Goal: Task Accomplishment & Management: Use online tool/utility

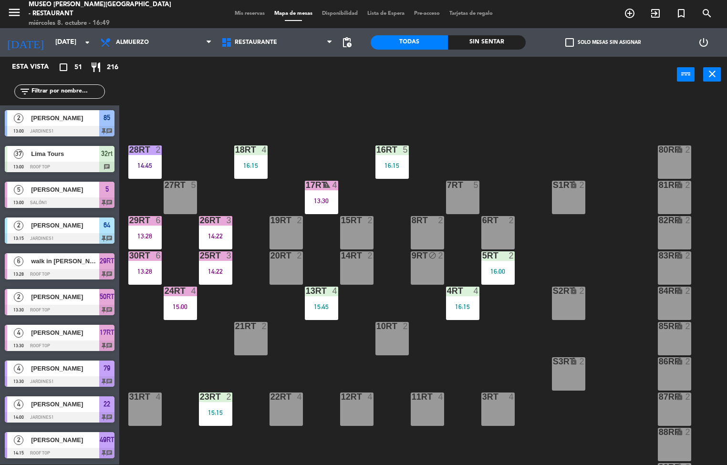
scroll to position [333, 0]
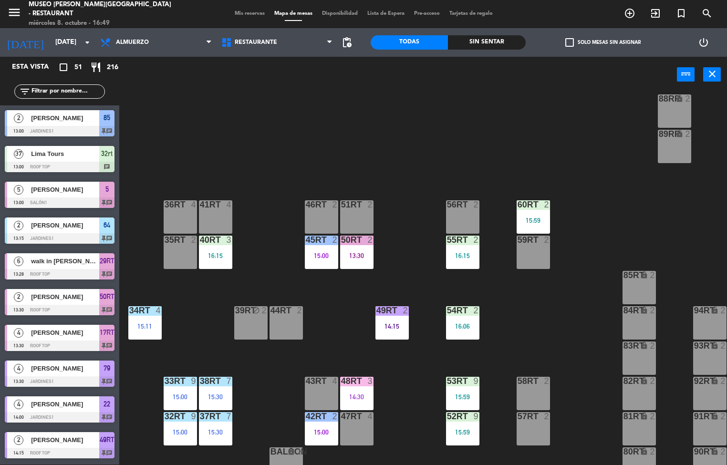
click at [360, 390] on div "48RT 3 14:30" at bounding box center [356, 393] width 33 height 33
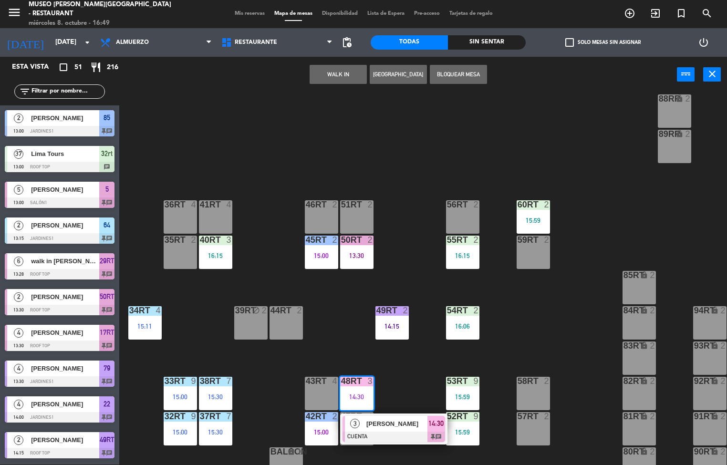
click at [401, 426] on span "[PERSON_NAME]" at bounding box center [396, 424] width 61 height 10
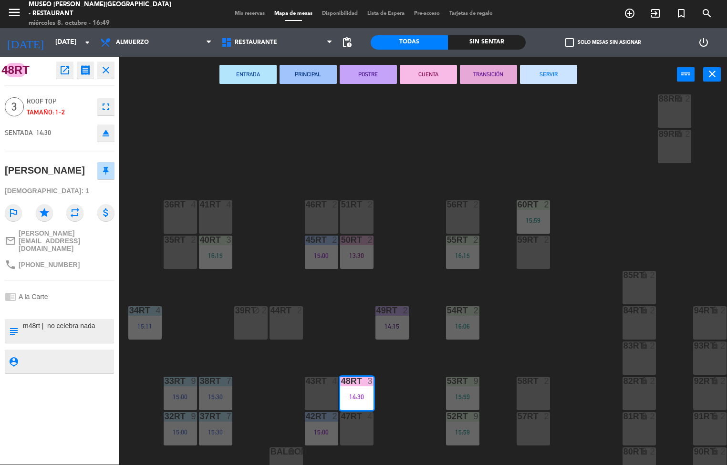
click at [549, 75] on button "SERVIR" at bounding box center [548, 74] width 57 height 19
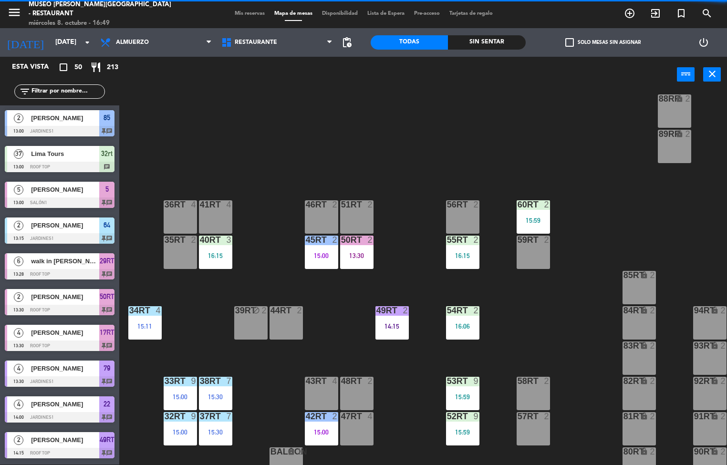
scroll to position [0, 0]
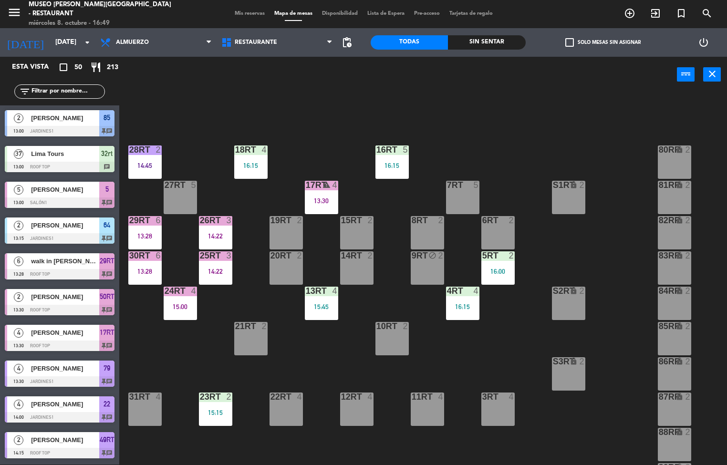
click at [149, 149] on div at bounding box center [145, 150] width 16 height 9
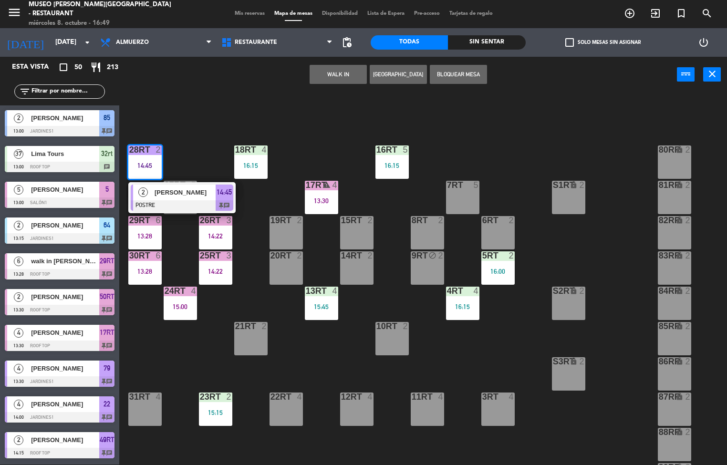
click at [186, 201] on div at bounding box center [182, 205] width 103 height 10
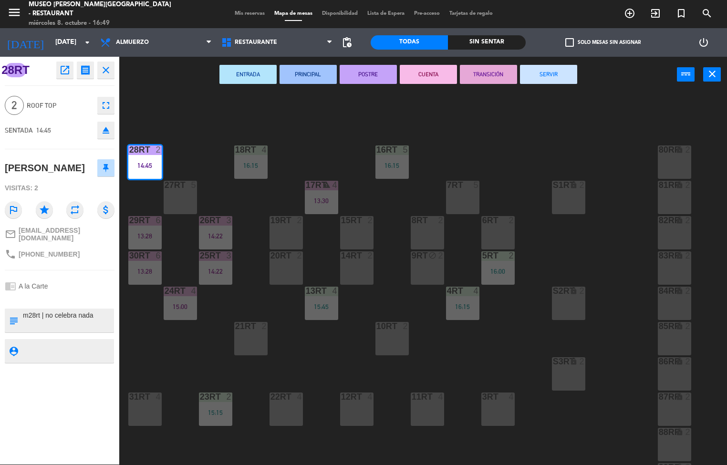
click at [557, 80] on button "SERVIR" at bounding box center [548, 74] width 57 height 19
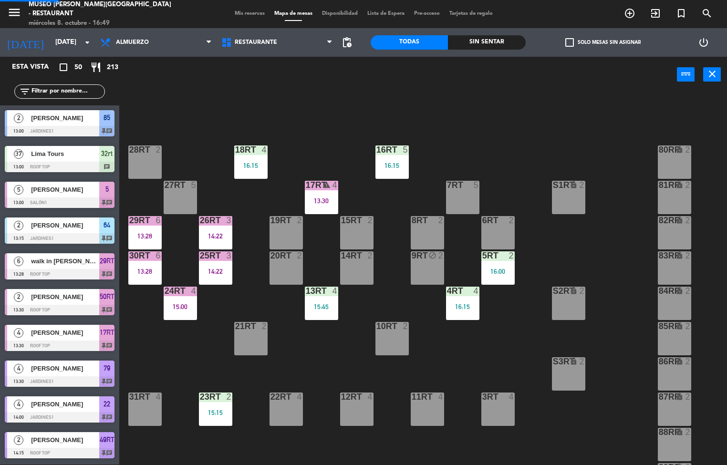
click at [229, 221] on div "3" at bounding box center [229, 220] width 6 height 9
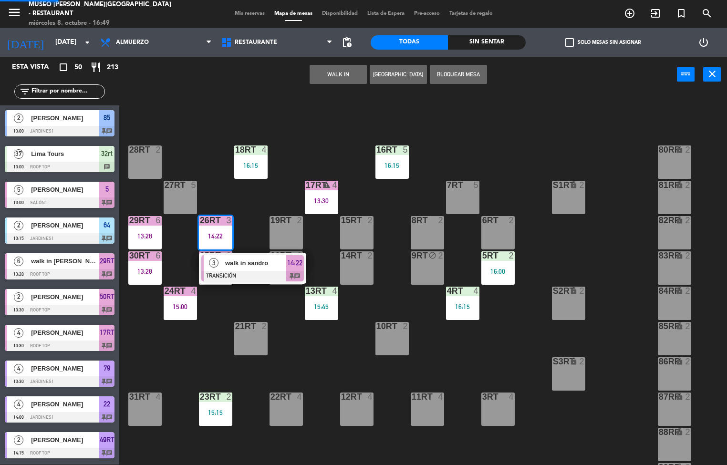
scroll to position [0, 0]
click at [243, 268] on span "walk in sandro" at bounding box center [255, 263] width 61 height 10
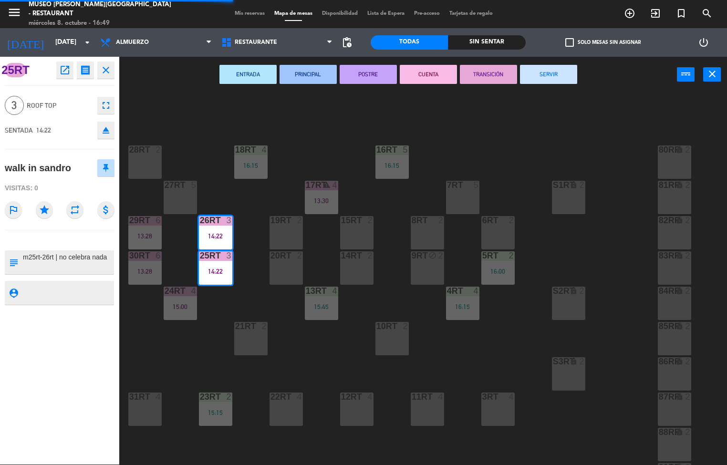
click at [553, 74] on button "SERVIR" at bounding box center [548, 74] width 57 height 19
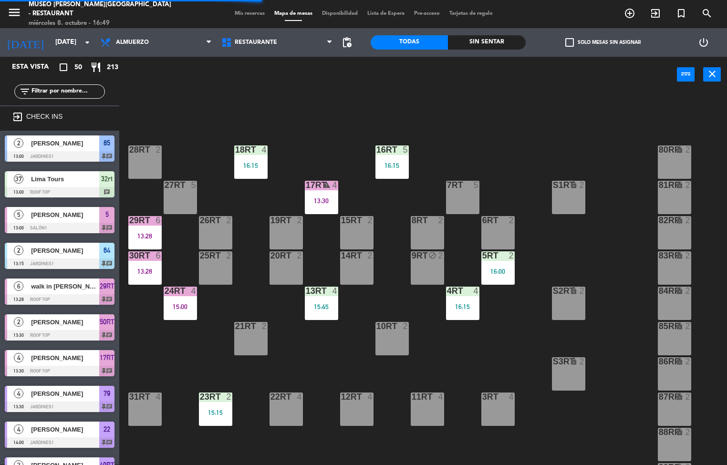
click at [147, 239] on div "29RT 6 13:28" at bounding box center [144, 232] width 33 height 33
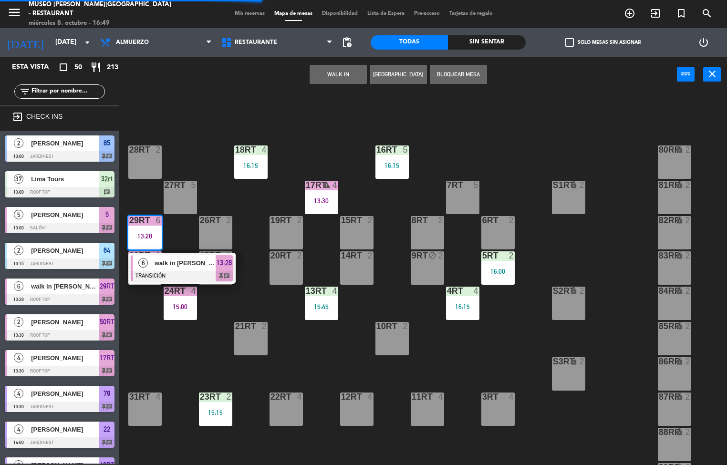
click at [185, 262] on span "walk in [PERSON_NAME]" at bounding box center [185, 263] width 61 height 10
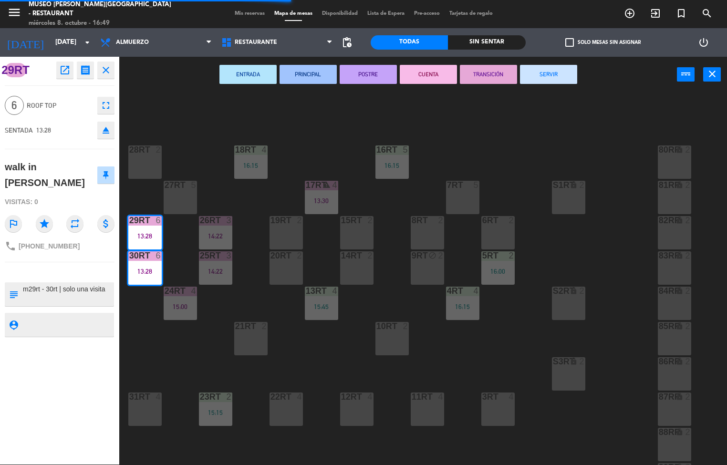
click at [549, 74] on button "SERVIR" at bounding box center [548, 74] width 57 height 19
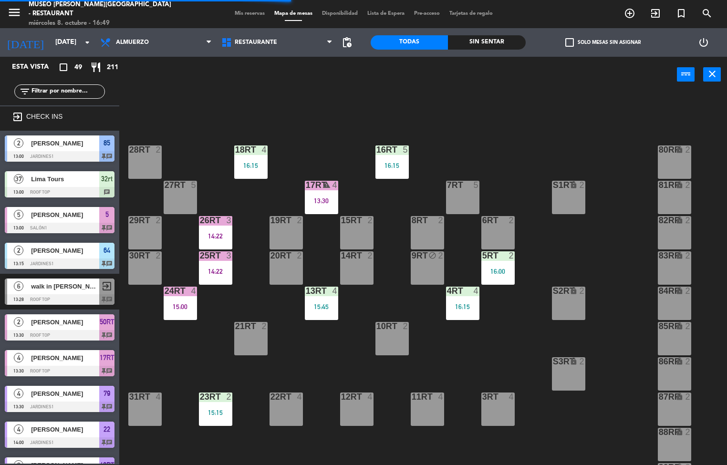
click at [181, 291] on div at bounding box center [180, 291] width 16 height 9
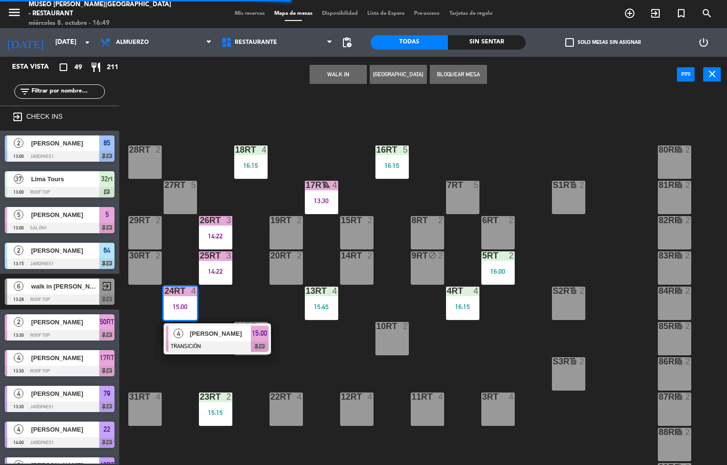
click at [218, 330] on span "[PERSON_NAME]" at bounding box center [220, 334] width 61 height 10
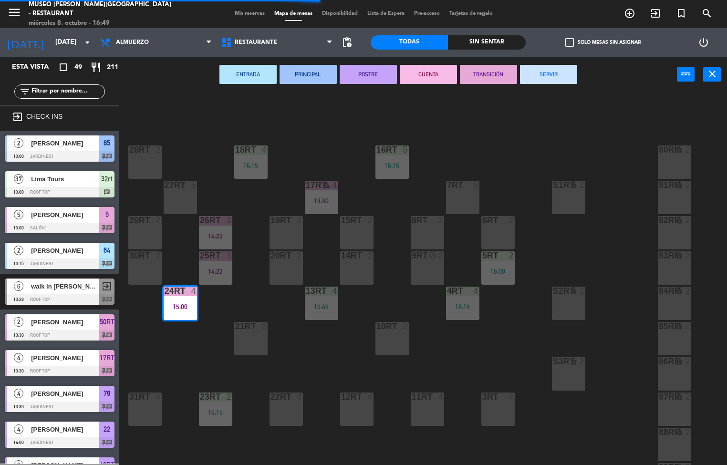
click at [560, 73] on button "SERVIR" at bounding box center [548, 74] width 57 height 19
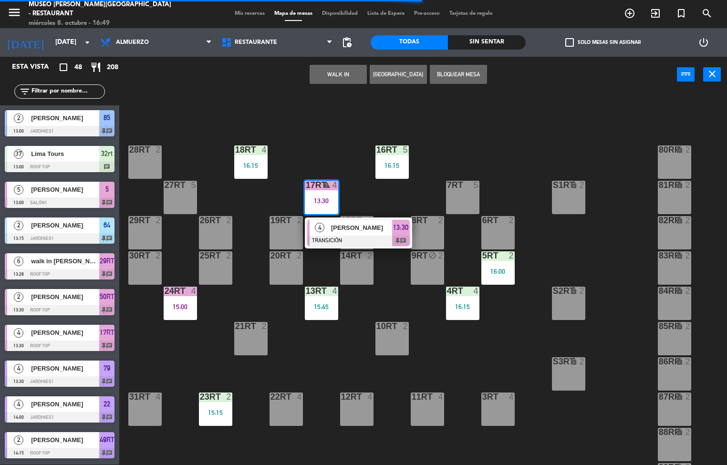
click at [355, 228] on span "[PERSON_NAME]" at bounding box center [361, 228] width 61 height 10
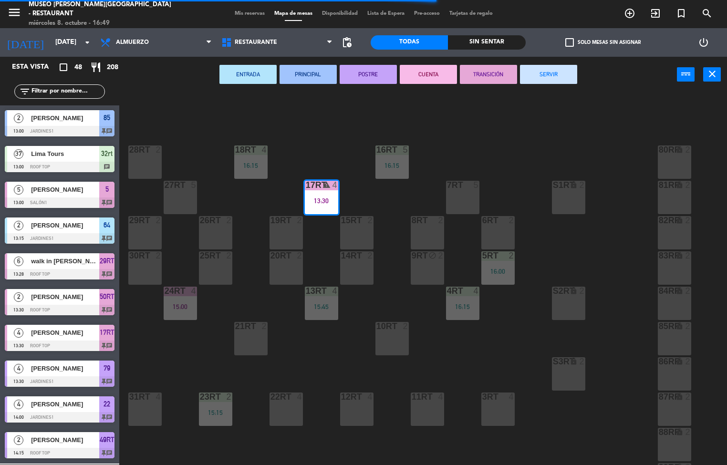
click at [557, 72] on button "SERVIR" at bounding box center [548, 74] width 57 height 19
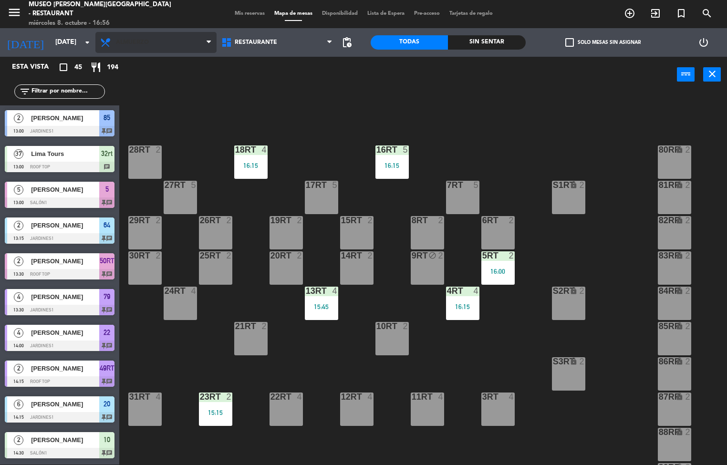
click at [165, 39] on span "Almuerzo" at bounding box center [155, 42] width 121 height 21
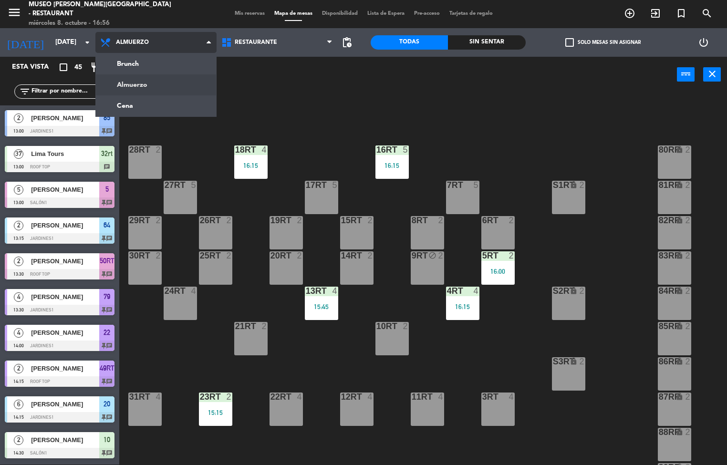
click at [164, 112] on ng-component "menu [GEOGRAPHIC_DATA][PERSON_NAME] - Restaurant [DATE] 8. octubre - 16:56 Mis …" at bounding box center [363, 233] width 727 height 466
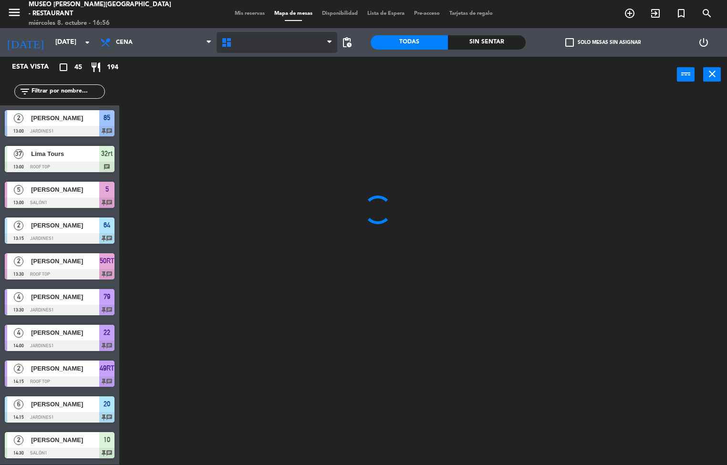
click at [272, 47] on span "Restaurante" at bounding box center [277, 42] width 121 height 21
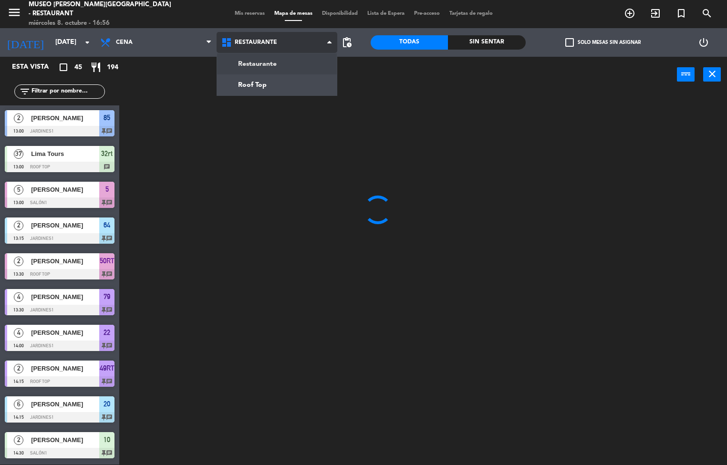
click at [272, 92] on ng-component "menu [GEOGRAPHIC_DATA][PERSON_NAME] - Restaurant [DATE] 8. octubre - 16:56 Mis …" at bounding box center [363, 233] width 727 height 466
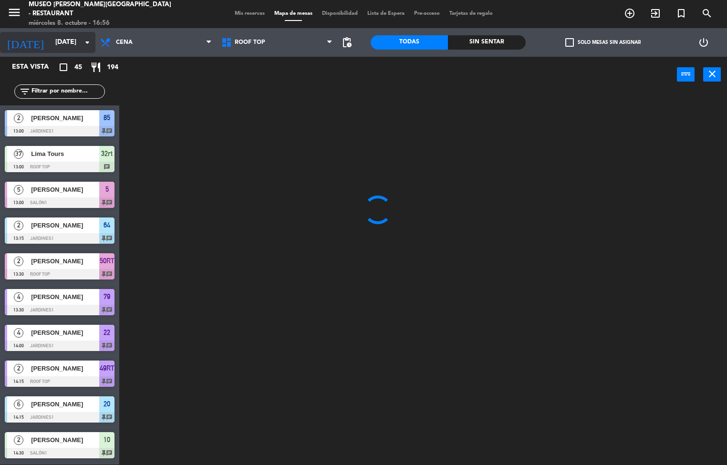
click at [51, 40] on input "[DATE]" at bounding box center [96, 42] width 91 height 17
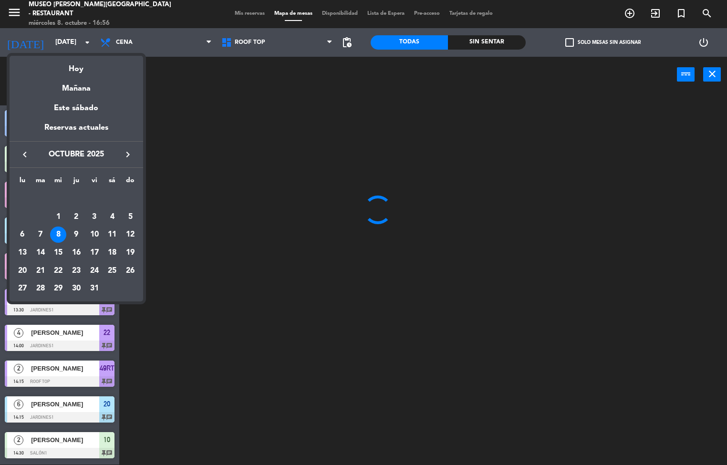
click at [395, 244] on div at bounding box center [363, 232] width 727 height 465
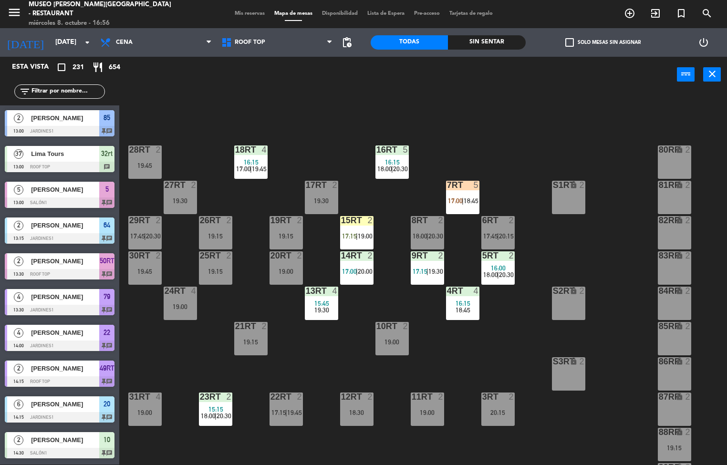
click at [519, 332] on div "18RT 4 16:15 17:00 | 19:45 16RT 5 16:15 18:00 | 20:30 28RT 2 19:45 80RR lock 2 …" at bounding box center [426, 279] width 601 height 372
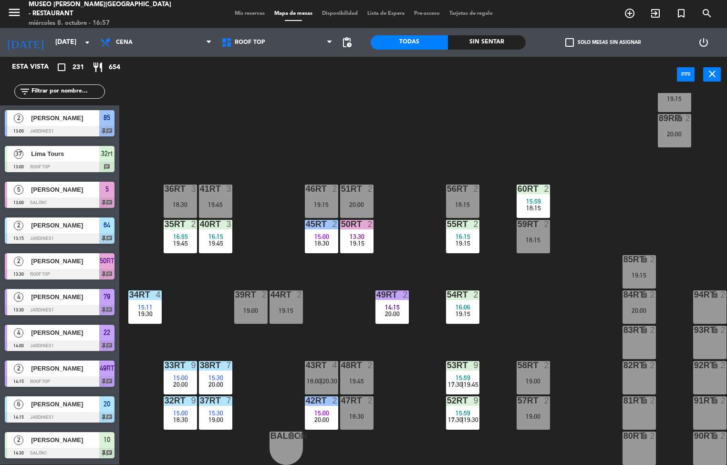
click at [172, 234] on div "16:55" at bounding box center [180, 236] width 33 height 7
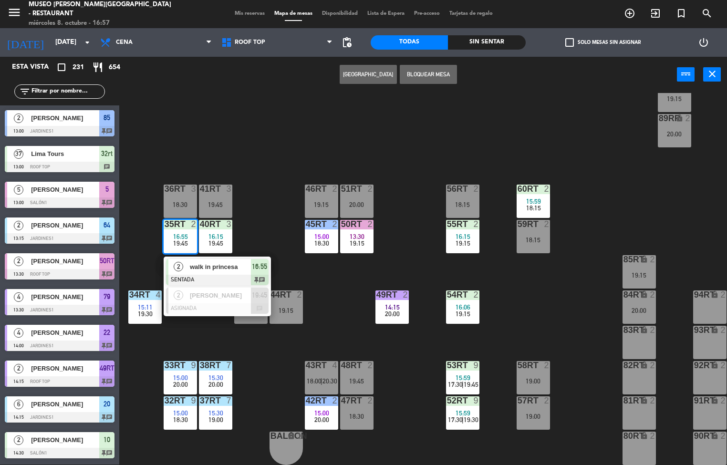
click at [223, 266] on span "walk in princesa" at bounding box center [220, 267] width 61 height 10
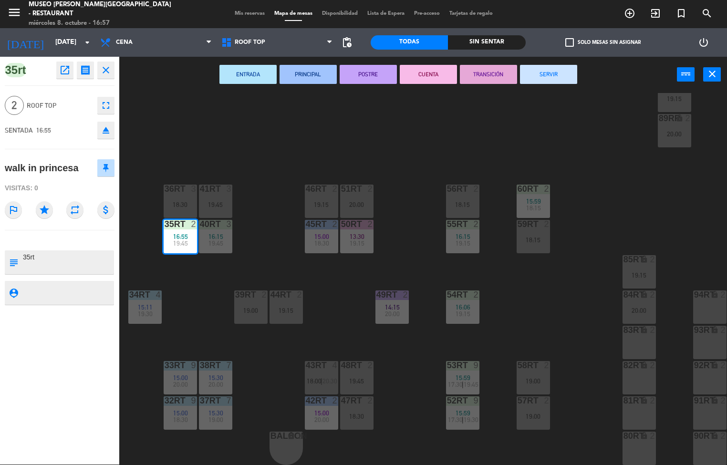
click at [68, 66] on icon "open_in_new" at bounding box center [64, 69] width 11 height 11
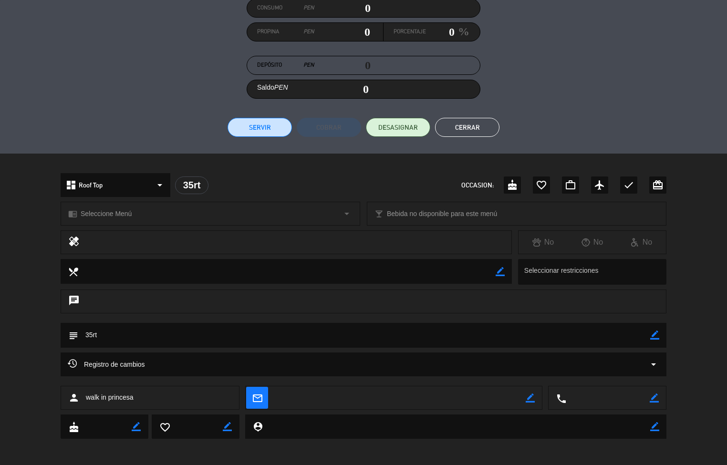
scroll to position [126, 0]
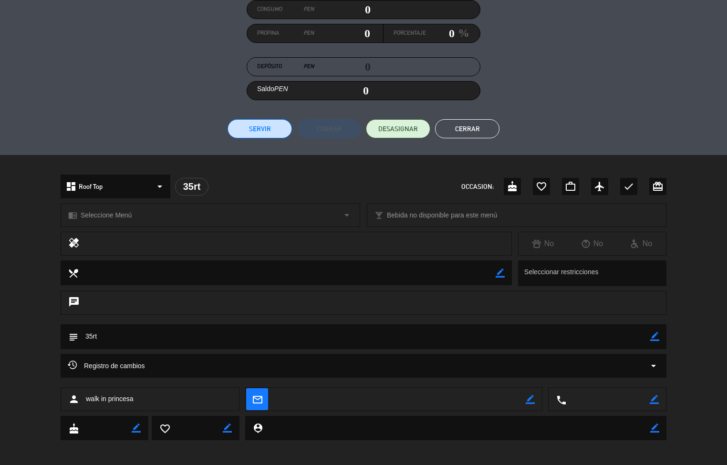
click at [474, 122] on button "Cerrar" at bounding box center [467, 128] width 64 height 19
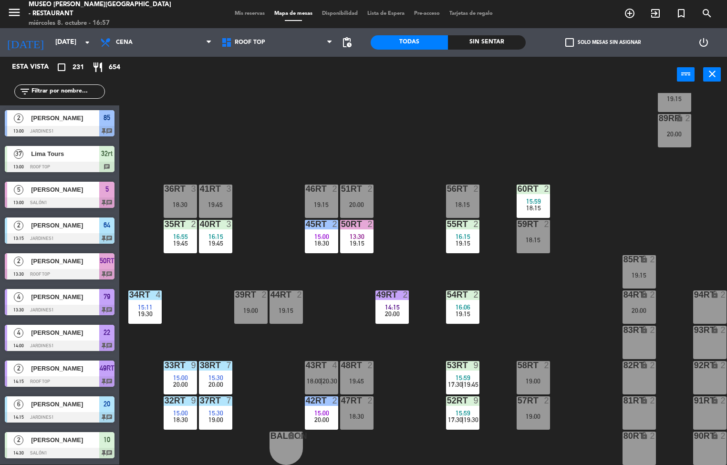
scroll to position [0, 0]
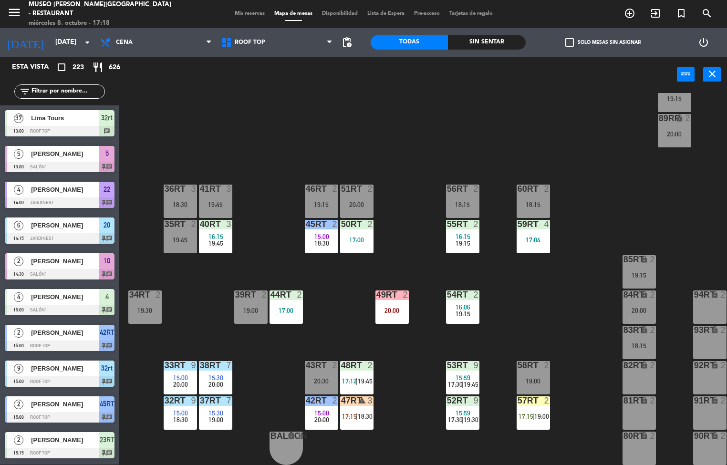
click at [597, 312] on div "18RT 4 16:15 17:00 | 19:45 16RT 5 16:15 18:00 | 20:30 28RT 2 19:45 80RR lock 2 …" at bounding box center [426, 279] width 601 height 372
click at [210, 376] on span "15:30" at bounding box center [215, 378] width 15 height 8
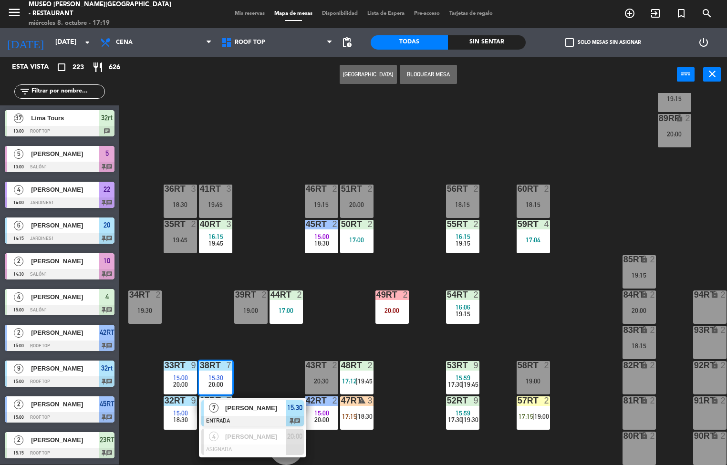
click at [612, 133] on div "18RT 4 16:15 17:00 | 19:45 16RT 5 16:15 18:00 | 20:30 28RT 2 19:45 80RR lock 2 …" at bounding box center [426, 279] width 601 height 372
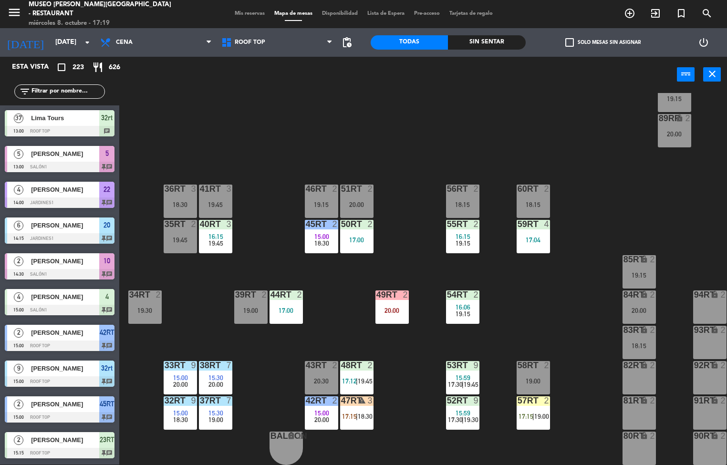
click at [205, 385] on div "20:00" at bounding box center [215, 384] width 33 height 7
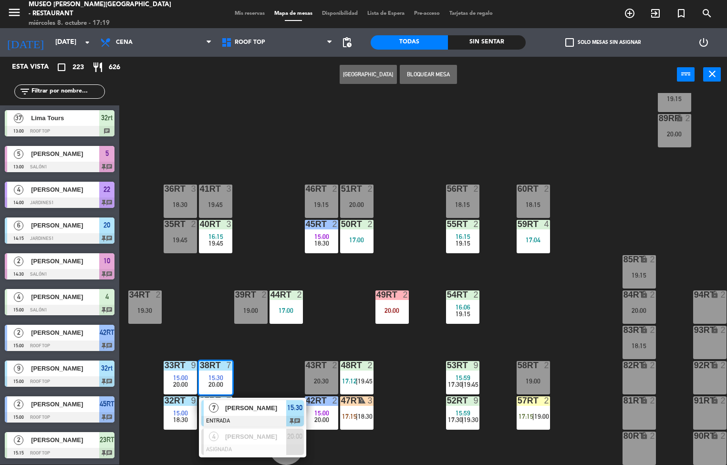
click at [187, 374] on div "15:00" at bounding box center [180, 377] width 33 height 7
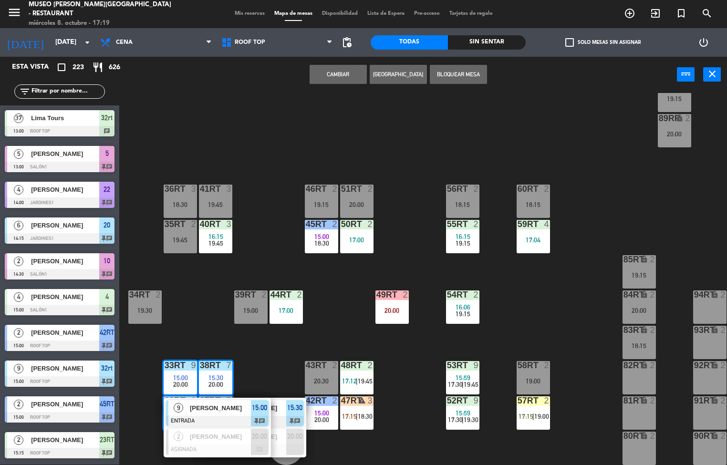
click at [276, 129] on div "18RT 4 16:15 17:00 | 19:45 16RT 5 16:15 18:00 | 20:30 28RT 2 19:45 80RR lock 2 …" at bounding box center [426, 279] width 601 height 372
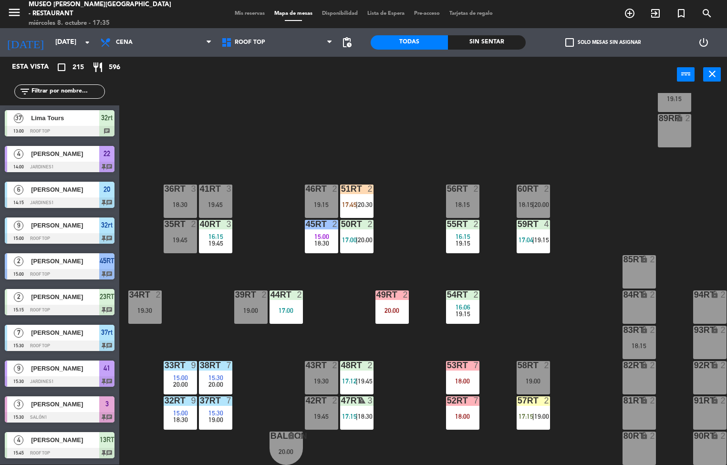
click at [213, 373] on div "38rt 7 15:30 20:00" at bounding box center [215, 377] width 33 height 33
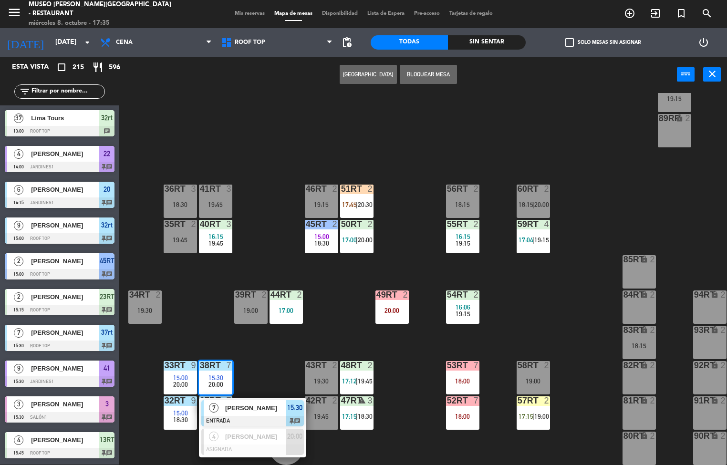
click at [253, 406] on span "[PERSON_NAME]" at bounding box center [255, 408] width 61 height 10
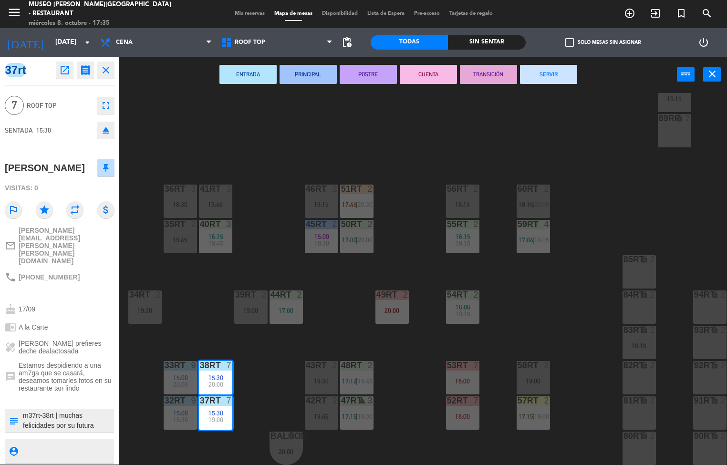
click at [88, 362] on span "Estamos despidiendo a una am7ga que se casará, deseamos tomarles fotos en su re…" at bounding box center [67, 377] width 96 height 31
click at [92, 336] on div "healing [PERSON_NAME] prefieres deche dealactosada" at bounding box center [60, 347] width 110 height 22
click at [95, 340] on span "[PERSON_NAME] prefieres deche dealactosada" at bounding box center [67, 347] width 96 height 15
click at [99, 318] on div "chrome_reader_mode A la Carte" at bounding box center [60, 327] width 110 height 18
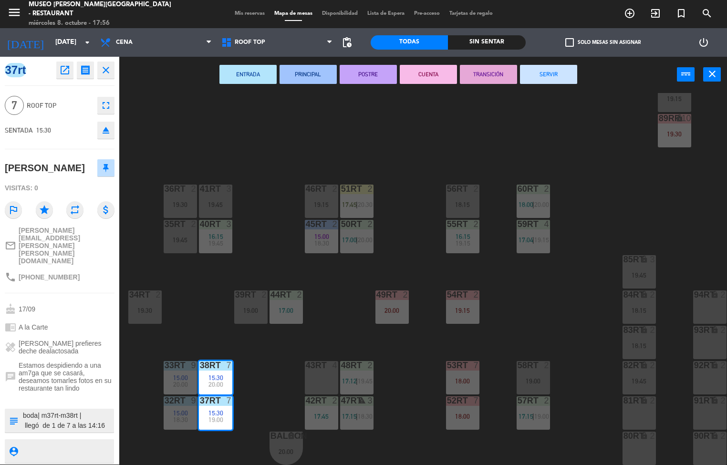
click at [212, 323] on div "18RT 4 16:15 19:45 16RT 5 16:15 18:00 | 20:30 28RT 2 19:45 80RR lock 2 19:15 27…" at bounding box center [426, 279] width 601 height 372
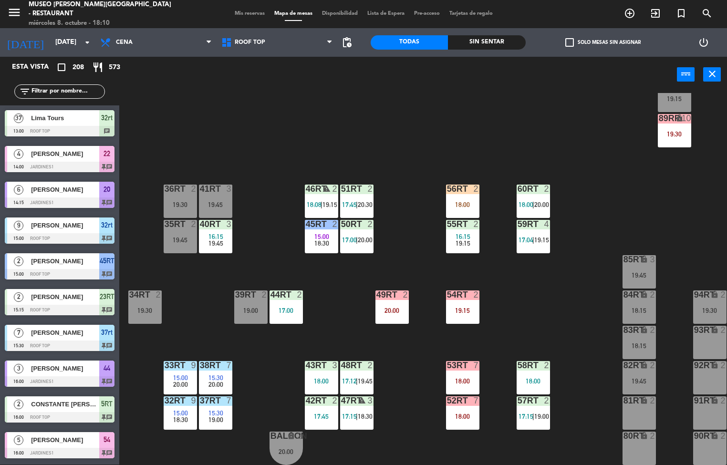
click at [212, 365] on div at bounding box center [216, 365] width 16 height 9
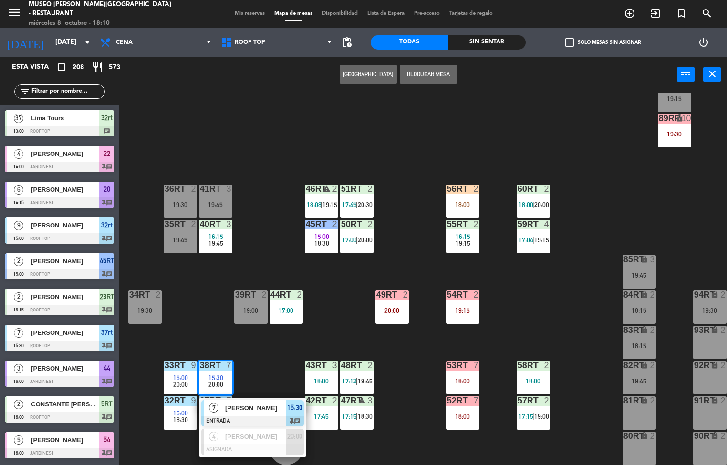
click at [273, 356] on div "18RT 4 16:15 19:45 16RT 5 16:15 20:30 28RT 2 19:45 80RR lock 2 19:15 27RT 2 19:…" at bounding box center [426, 279] width 601 height 372
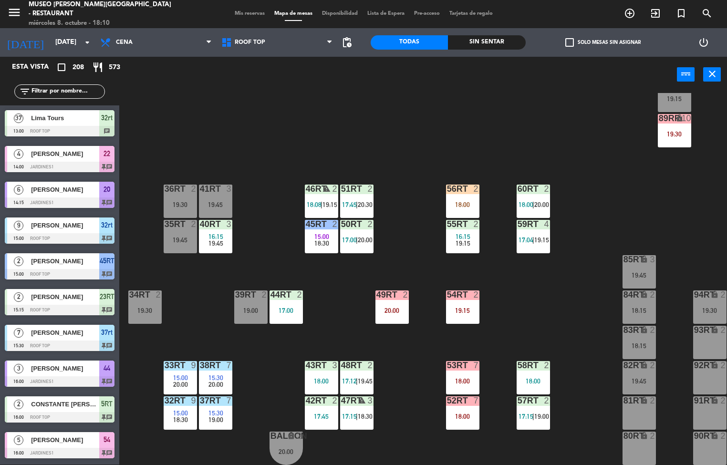
click at [313, 418] on div "17:45" at bounding box center [321, 416] width 33 height 7
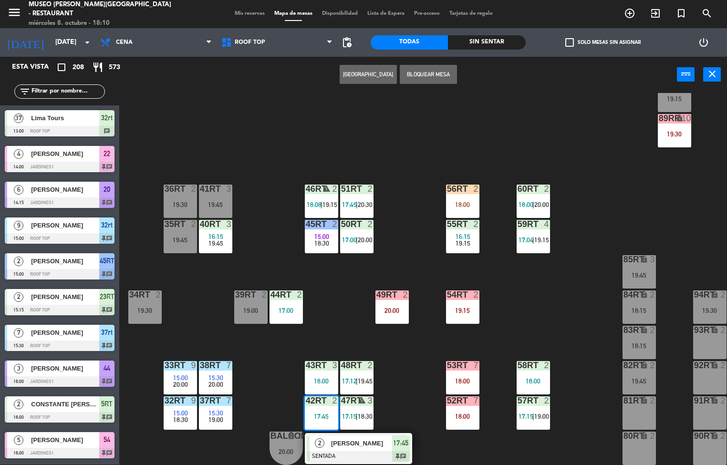
click at [360, 443] on span "[PERSON_NAME]" at bounding box center [361, 443] width 61 height 10
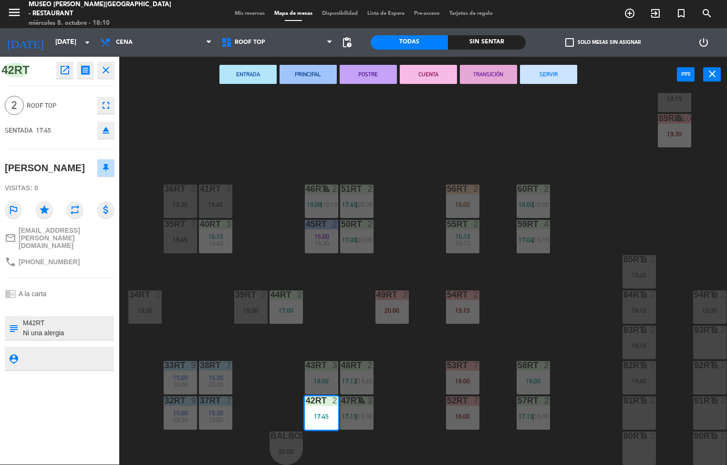
scroll to position [10, 0]
click at [557, 306] on div "18RT 4 16:15 19:45 16RT 5 16:15 20:30 28RT 2 19:45 80RR lock 2 19:15 27RT 2 19:…" at bounding box center [426, 279] width 601 height 372
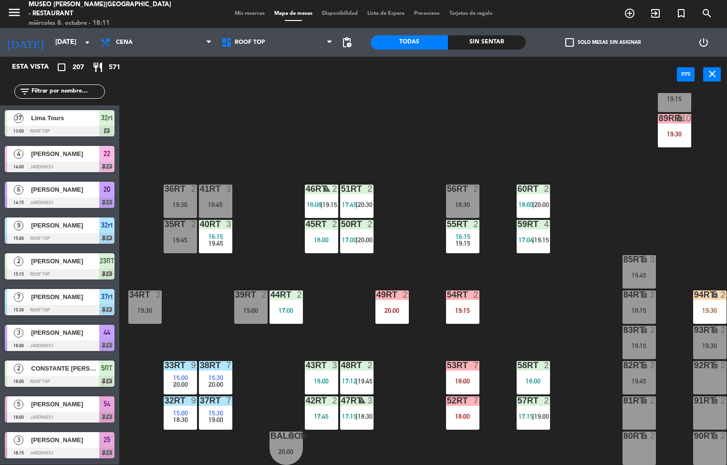
scroll to position [0, 0]
click at [208, 242] on div "19:45" at bounding box center [215, 243] width 33 height 7
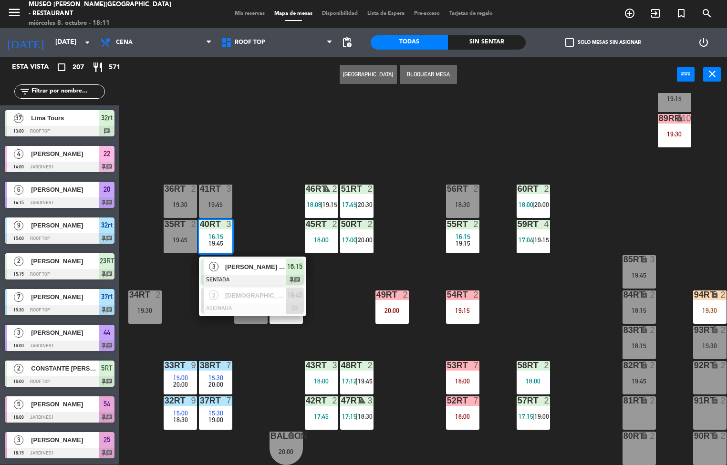
click at [269, 266] on span "[PERSON_NAME] [PERSON_NAME]" at bounding box center [255, 267] width 61 height 10
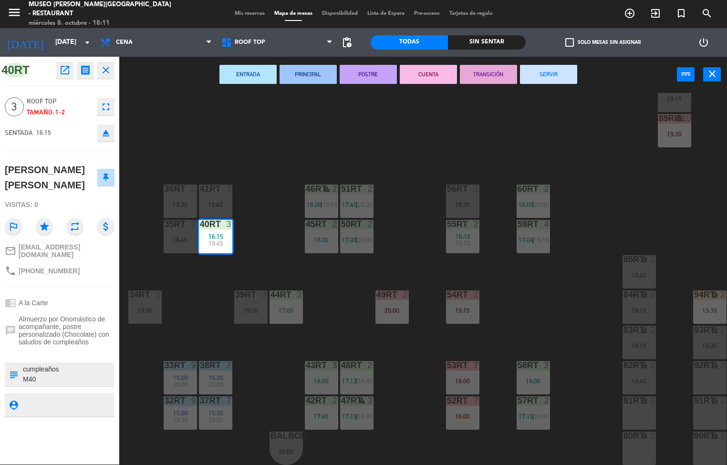
click at [350, 291] on div "18RT 4 16:15 19:45 16RT 5 16:15 20:30 28RT 2 19:45 80RR lock 2 19:15 27RT 2 19:…" at bounding box center [426, 279] width 601 height 372
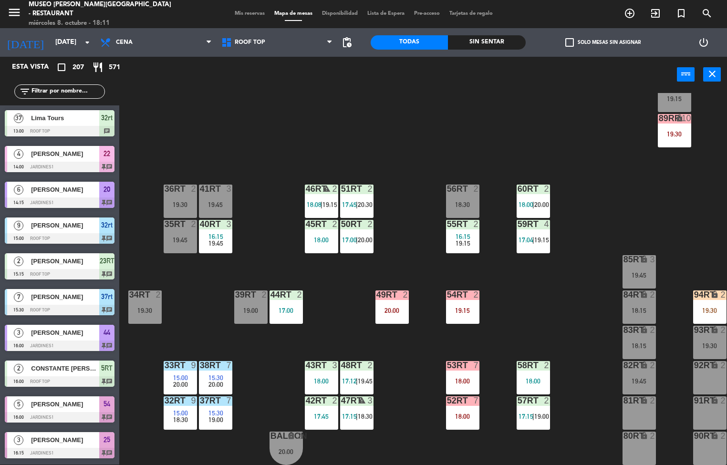
click at [212, 233] on span "16:15" at bounding box center [215, 237] width 15 height 8
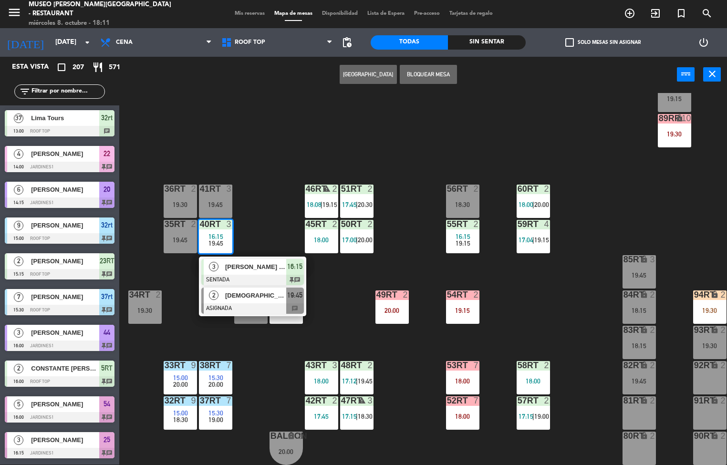
click at [248, 295] on span "[DEMOGRAPHIC_DATA][PERSON_NAME]" at bounding box center [255, 296] width 61 height 10
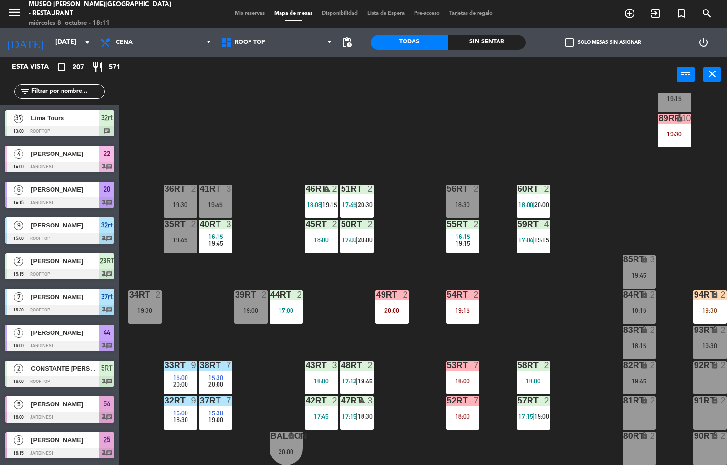
click at [294, 132] on div "18RT 4 16:15 19:45 16RT 5 16:15 20:30 28RT 2 19:45 80RR lock 2 19:15 27RT 2 19:…" at bounding box center [426, 279] width 601 height 372
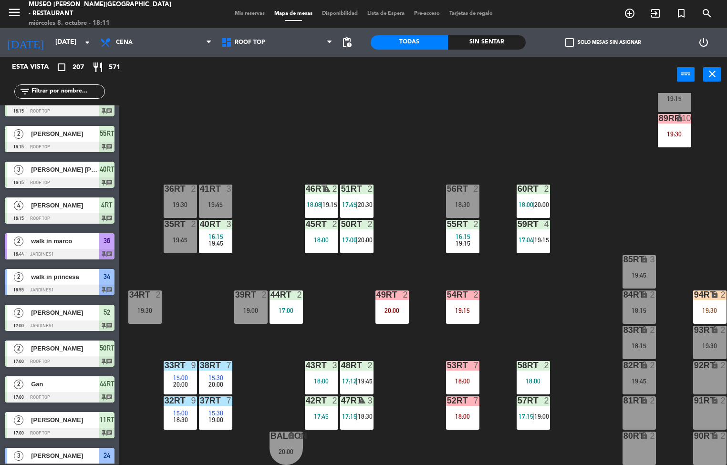
click at [322, 231] on div "45RT 2 18:00" at bounding box center [321, 236] width 33 height 33
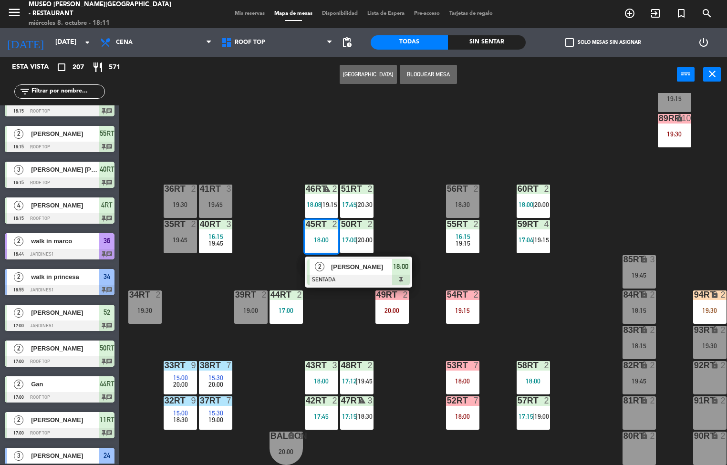
click at [364, 262] on span "[PERSON_NAME]" at bounding box center [361, 267] width 61 height 10
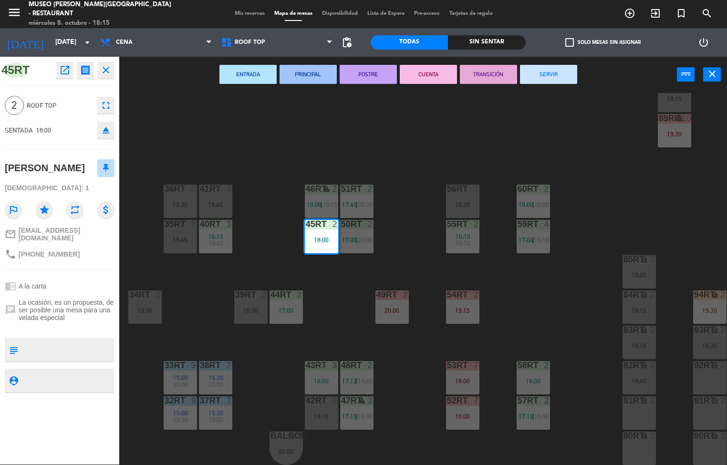
click at [540, 122] on div "18RT 4 16:15 19:45 16RT 5 16:15 20:30 28RT 2 19:45 80RR lock 2 19:15 27RT 2 19:…" at bounding box center [426, 279] width 601 height 372
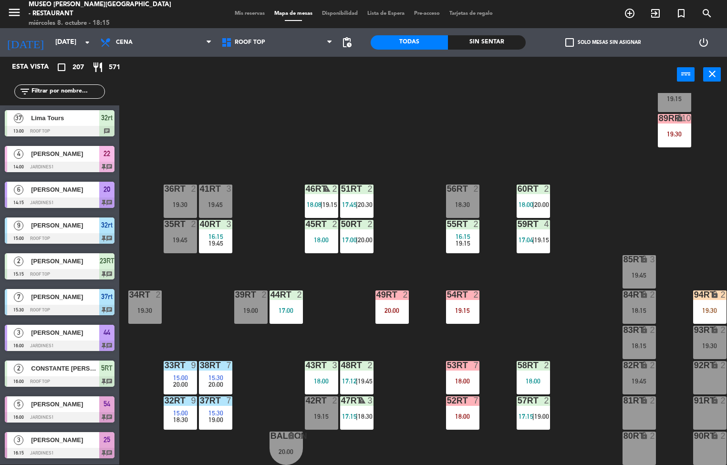
click at [209, 233] on div "16:15" at bounding box center [215, 236] width 33 height 7
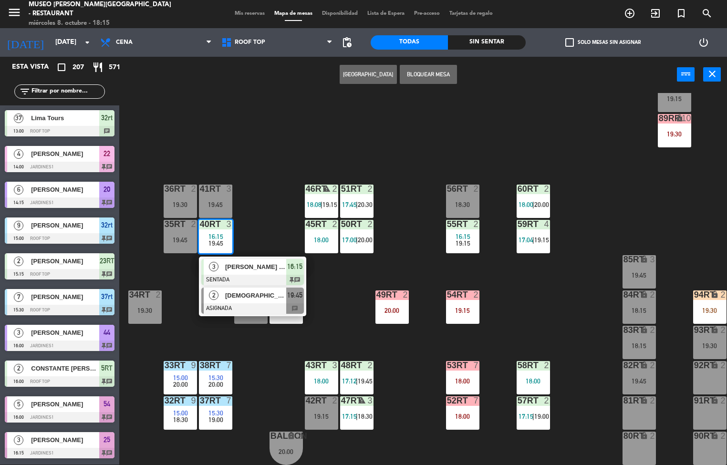
click at [250, 295] on span "[DEMOGRAPHIC_DATA][PERSON_NAME]" at bounding box center [255, 296] width 61 height 10
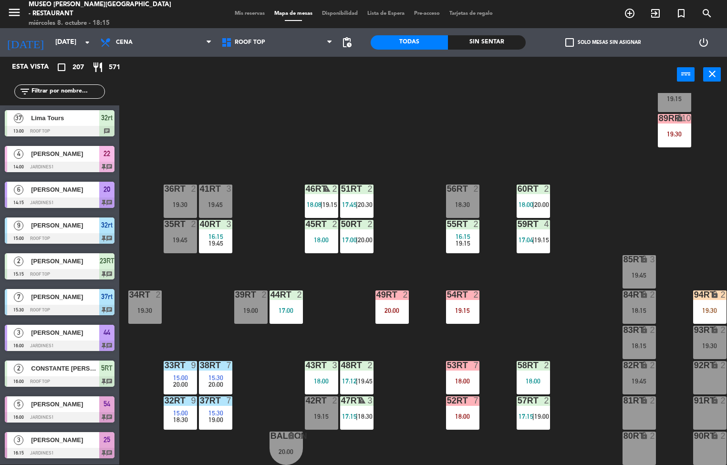
click at [499, 127] on div "18RT 4 16:15 19:45 16RT 5 16:15 20:30 28RT 2 19:45 80RR lock 2 19:15 27RT 2 19:…" at bounding box center [426, 279] width 601 height 372
click at [312, 238] on div "menu [GEOGRAPHIC_DATA][PERSON_NAME] - Restaurant [DATE] 8. octubre - 18:15 Mis …" at bounding box center [363, 232] width 727 height 465
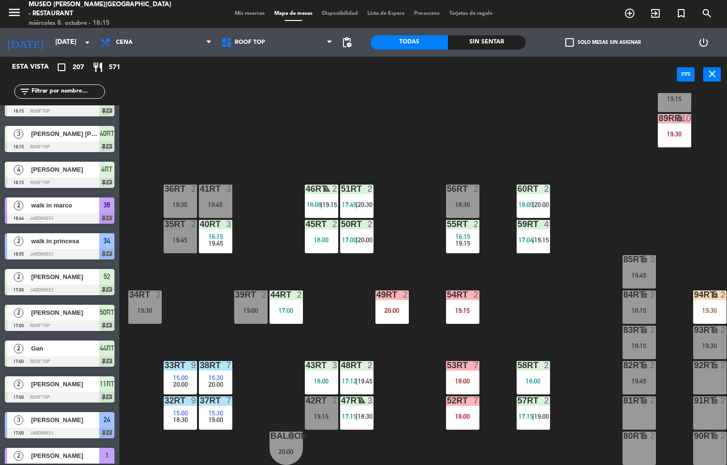
click at [315, 237] on div "18:00" at bounding box center [321, 240] width 33 height 7
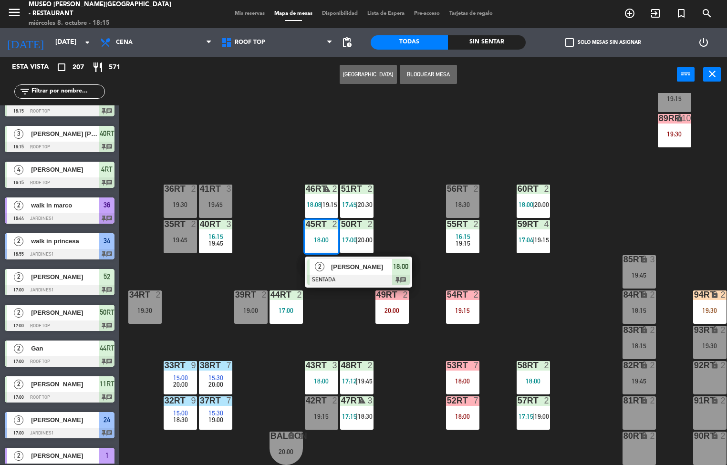
click at [360, 268] on span "[PERSON_NAME]" at bounding box center [361, 267] width 61 height 10
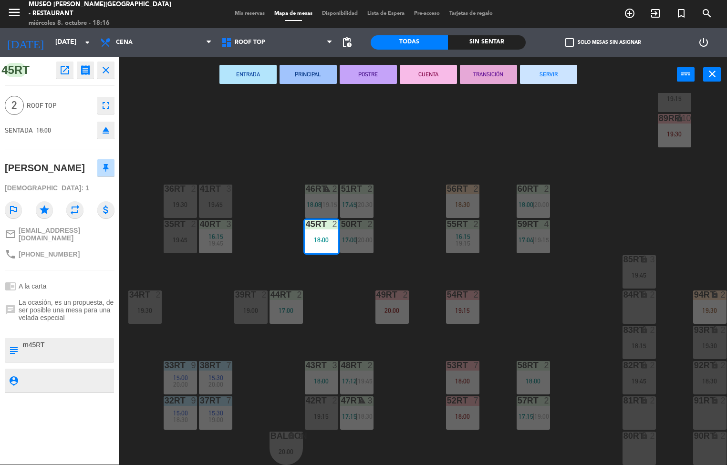
click at [215, 224] on div at bounding box center [216, 224] width 16 height 9
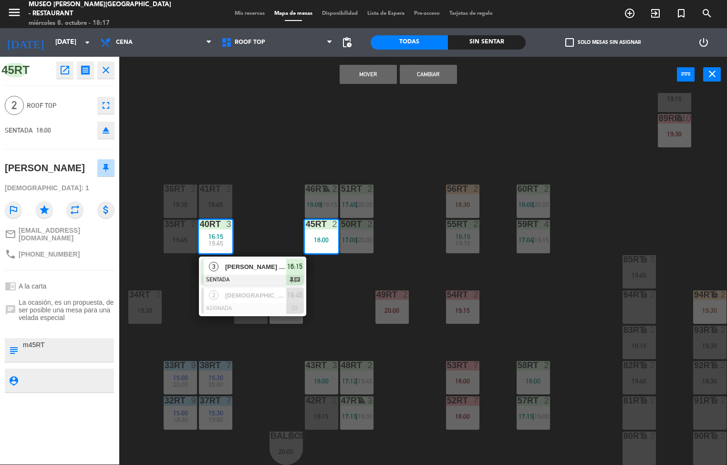
click at [311, 132] on div "18RT 4 16:15 19:45 16RT 5 16:15 20:30 28RT 2 19:45 80RR lock 2 19:15 27RT 2 19:…" at bounding box center [426, 279] width 601 height 372
click at [312, 204] on span "18:08" at bounding box center [314, 205] width 15 height 8
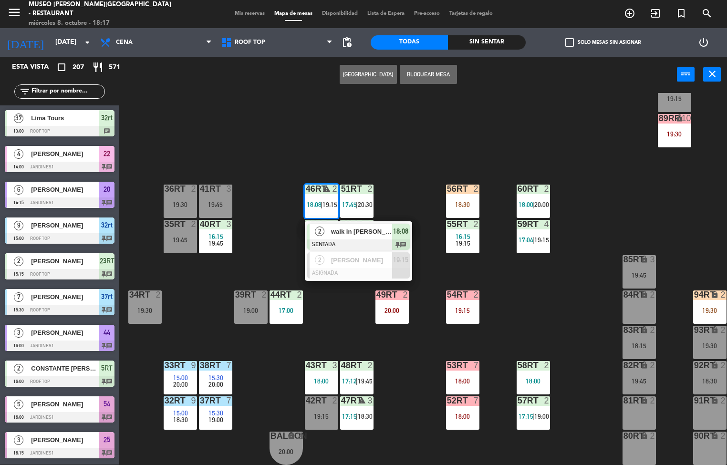
click at [358, 233] on span "walk in [PERSON_NAME]" at bounding box center [361, 232] width 61 height 10
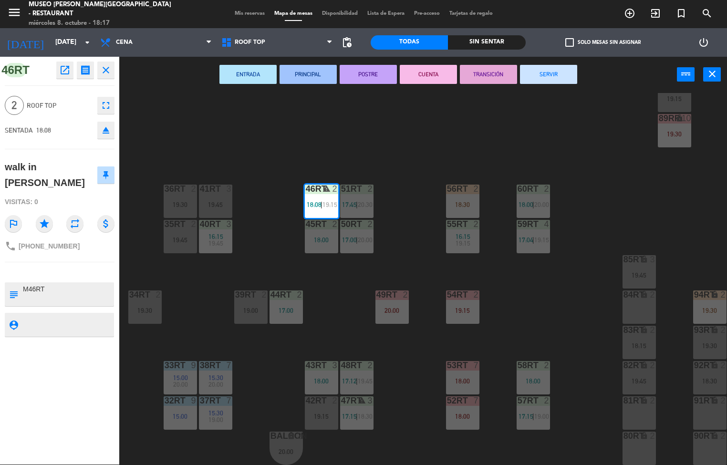
click at [333, 283] on div "18RT 4 16:15 19:45 16RT 5 16:15 20:30 28RT 2 19:45 80RR lock 2 19:15 27RT 2 19:…" at bounding box center [426, 279] width 601 height 372
click at [311, 232] on div "45RT 2 18:00" at bounding box center [321, 236] width 33 height 33
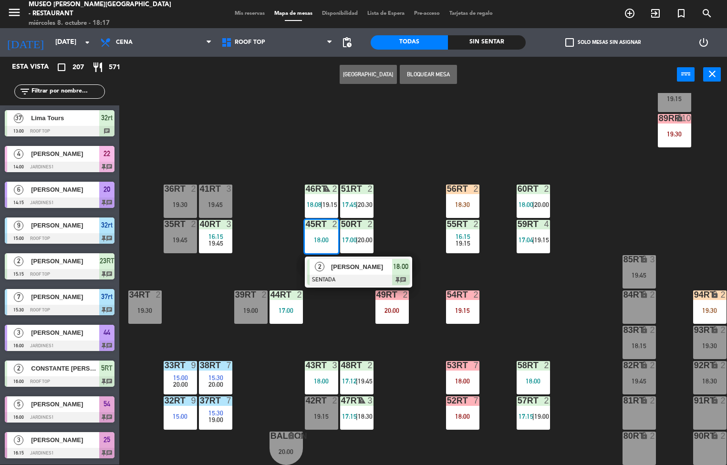
click at [306, 225] on div "45RT" at bounding box center [306, 224] width 0 height 9
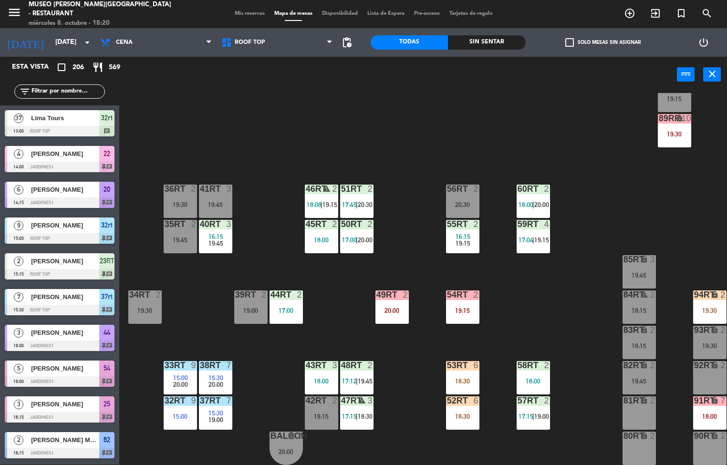
click at [331, 221] on div "2" at bounding box center [337, 224] width 16 height 9
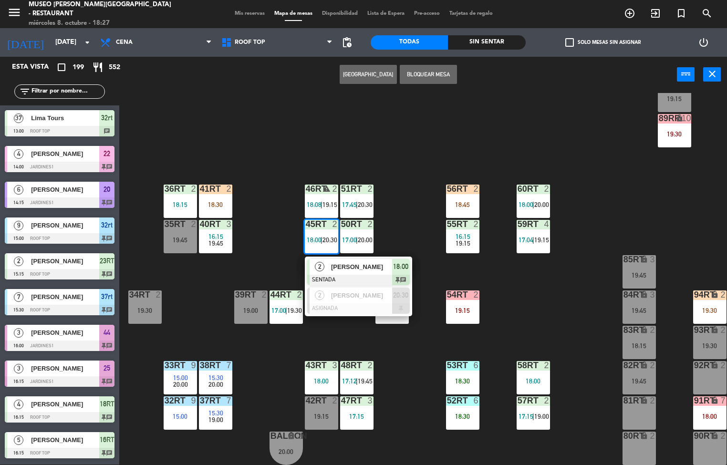
click at [580, 142] on div "18RT 4 16:15 19:45 16RT 5 16:15 20:30 28RT 2 19:45 80RR lock 2 19:15 27RT 2 19:…" at bounding box center [426, 279] width 601 height 372
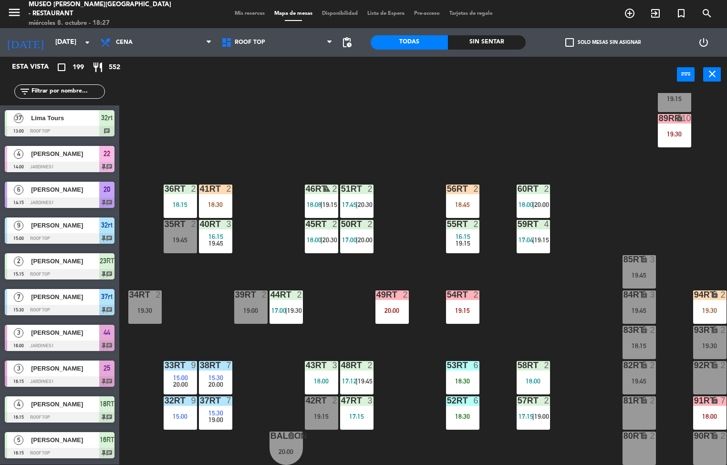
click at [188, 199] on div "36rt 2 18:15" at bounding box center [180, 201] width 33 height 33
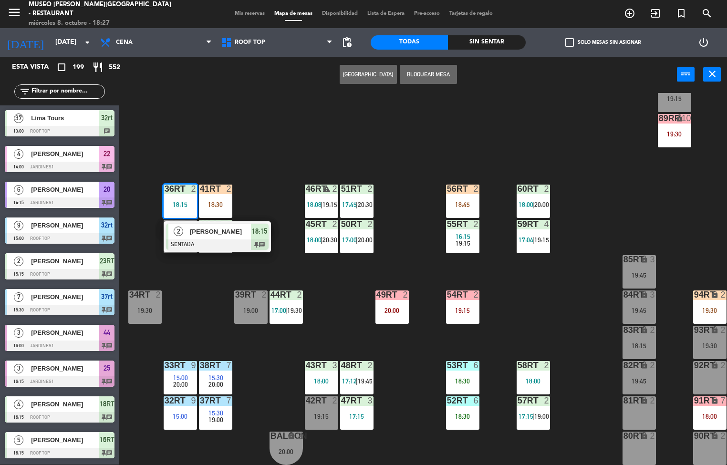
click at [218, 229] on span "[PERSON_NAME]" at bounding box center [220, 232] width 61 height 10
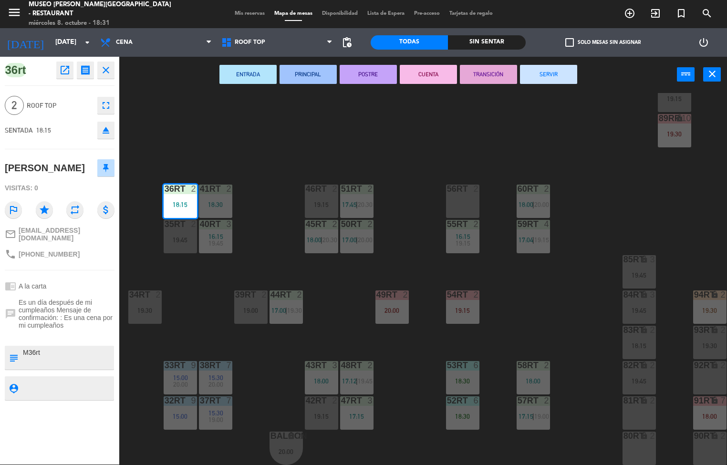
click at [489, 135] on div "18RT 4 16:15 19:45 16RT 5 16:15 20:30 28RT 2 19:45 80RR lock 2 19:15 27RT 2 19:…" at bounding box center [426, 279] width 601 height 372
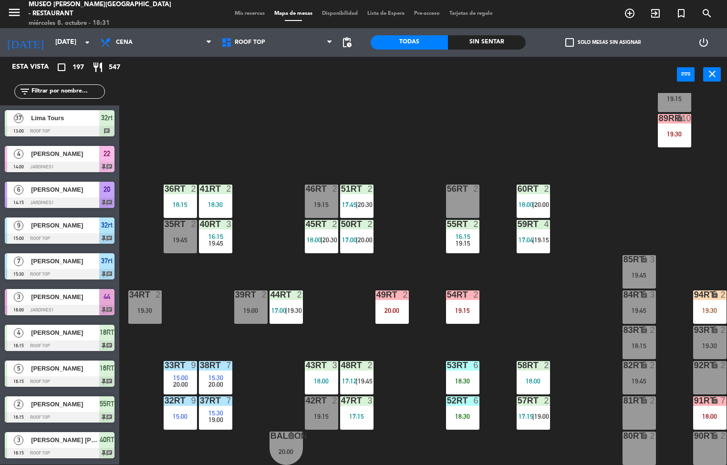
click at [219, 197] on div "41RT 2 18:30" at bounding box center [215, 201] width 33 height 33
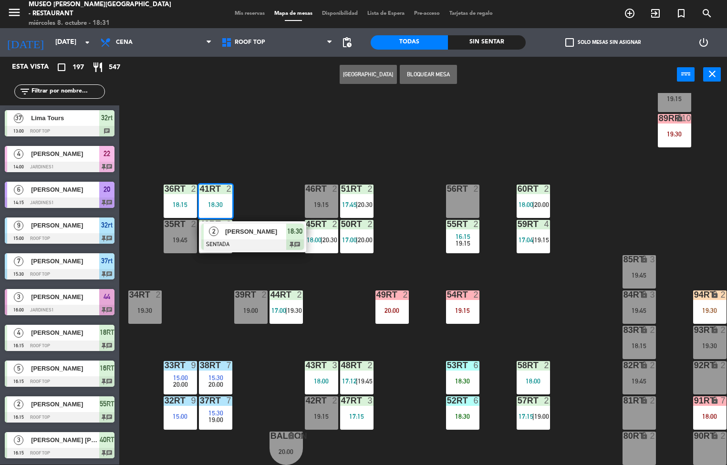
click at [252, 232] on span "[PERSON_NAME]" at bounding box center [255, 232] width 61 height 10
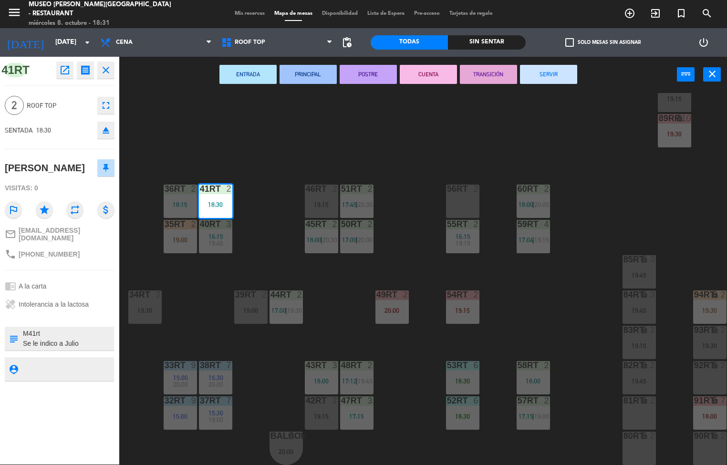
click at [449, 266] on div "18RT 4 16:15 19:45 16RT 5 16:15 20:30 28RT 2 19:45 80RR lock 2 19:15 27RT 2 19:…" at bounding box center [426, 279] width 601 height 372
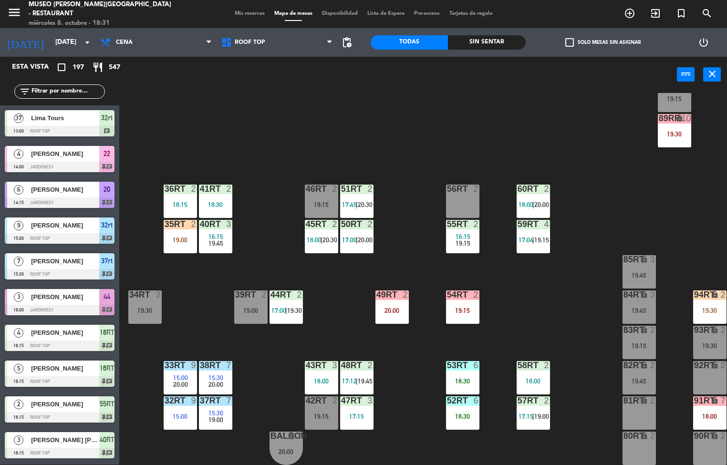
click at [179, 408] on div "32rt 9 15:00" at bounding box center [180, 412] width 33 height 33
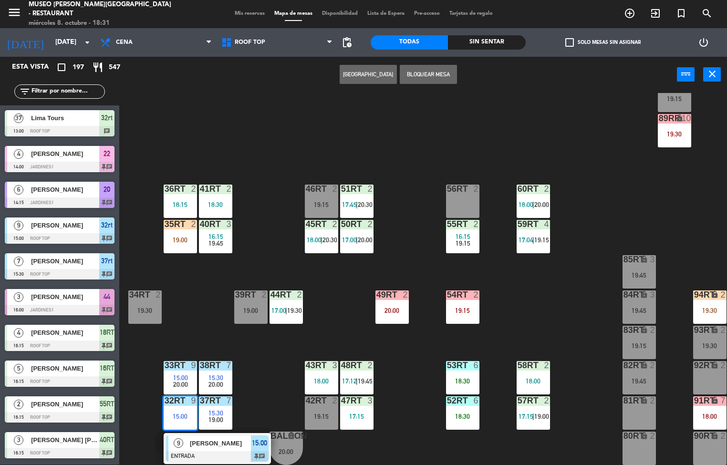
click at [201, 286] on div "18RT 4 16:15 19:45 16RT 5 16:15 20:30 28RT 2 19:45 80RR lock 2 19:15 27RT 2 19:…" at bounding box center [426, 279] width 601 height 372
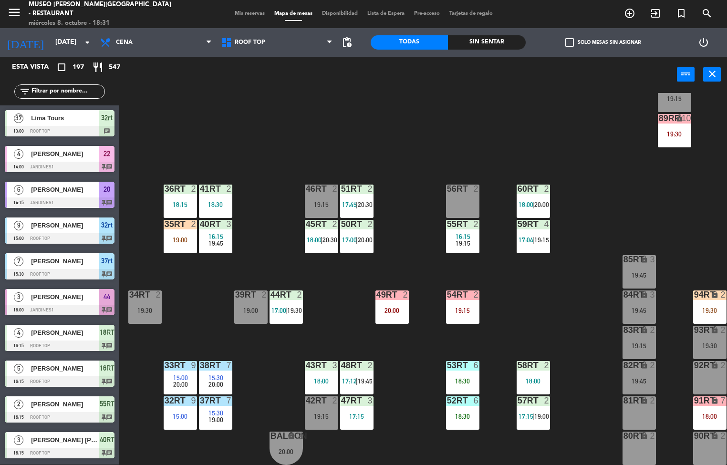
click at [186, 373] on div "33rt 9 15:00 20:00" at bounding box center [180, 377] width 33 height 33
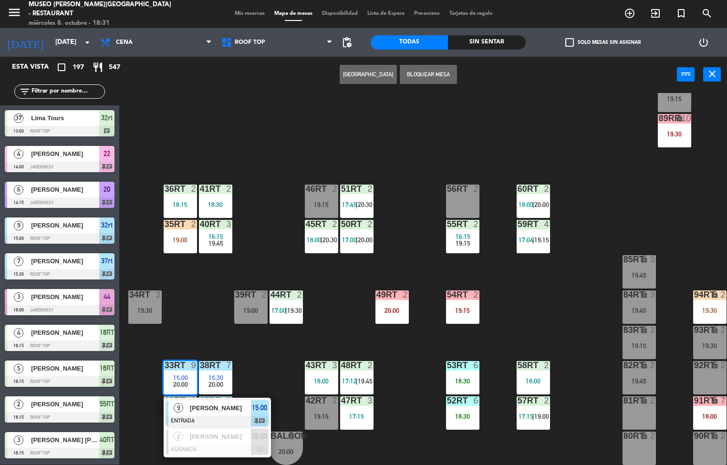
click at [229, 365] on div "7" at bounding box center [229, 365] width 6 height 9
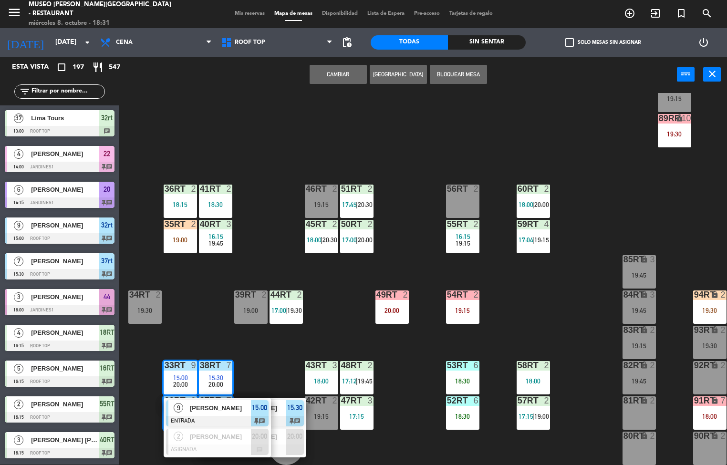
click at [272, 352] on div "18RT 4 16:15 19:45 16RT 5 16:15 20:30 28RT 2 19:45 80RR lock 2 19:15 27RT 2 19:…" at bounding box center [426, 279] width 601 height 372
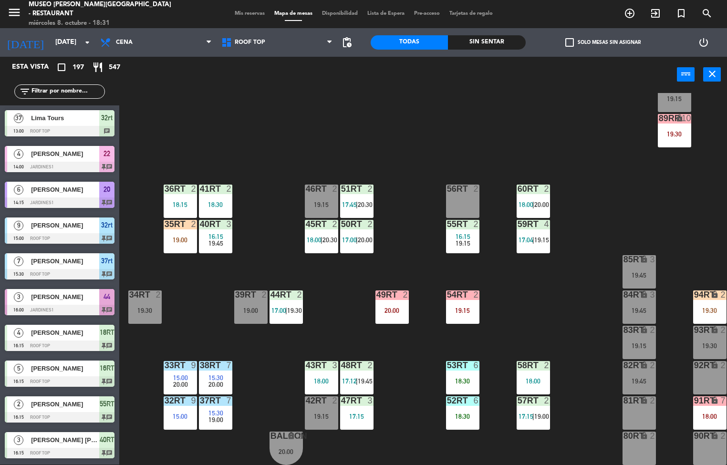
click at [214, 411] on span "15:30" at bounding box center [215, 413] width 15 height 8
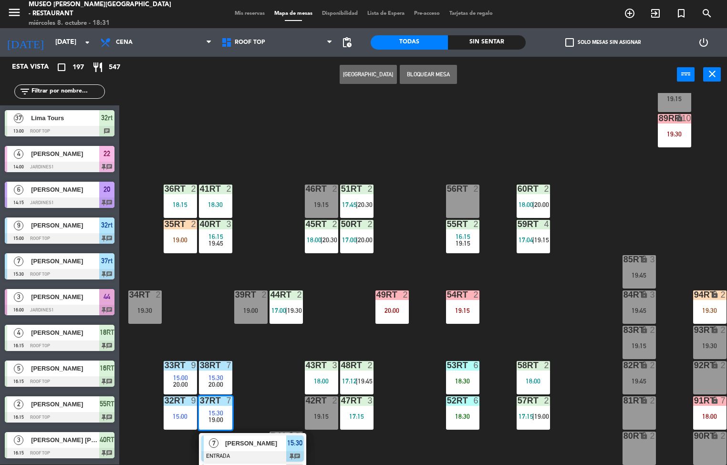
click at [280, 365] on div "18RT 4 16:15 19:45 16RT 5 16:15 20:30 28RT 2 19:45 80RR lock 2 19:15 27RT 2 19:…" at bounding box center [426, 279] width 601 height 372
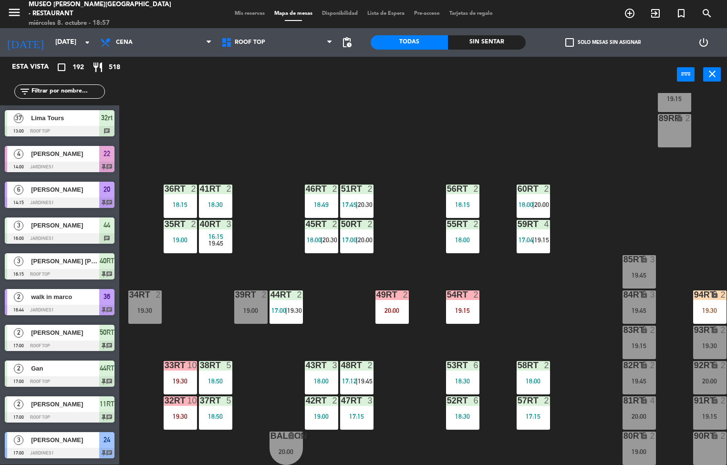
click at [318, 413] on div "19:00" at bounding box center [321, 416] width 33 height 7
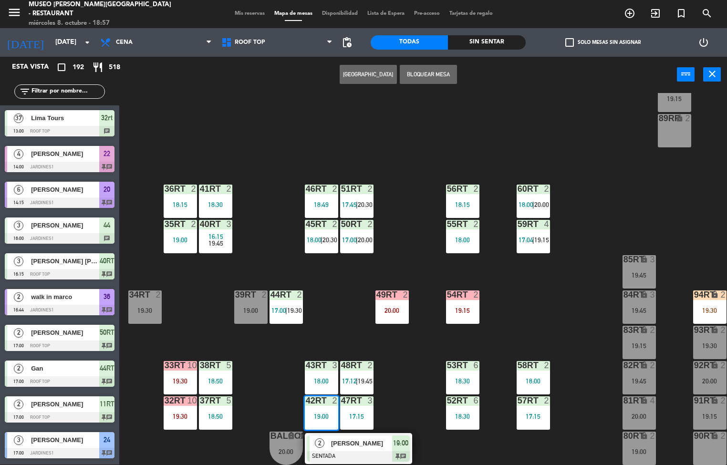
click at [374, 451] on div at bounding box center [358, 456] width 103 height 10
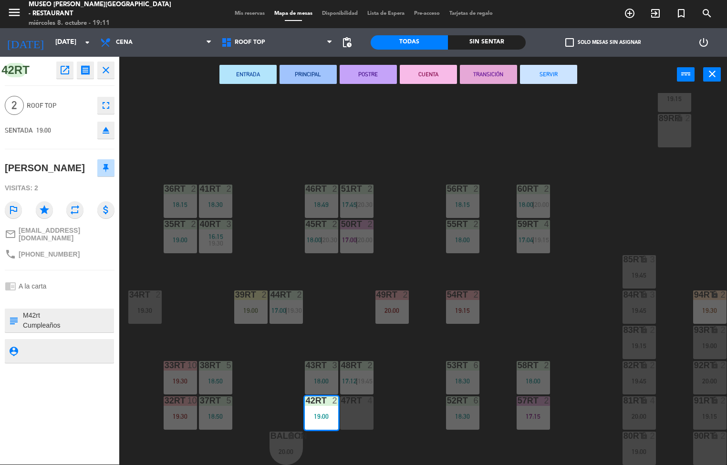
click at [447, 145] on div "18RT 2 19:45 16RT 4 19:00 28RT 2 18:45 80RR lock 2 19:15 27RT 5 7RT 5 17:00 | 1…" at bounding box center [426, 279] width 601 height 372
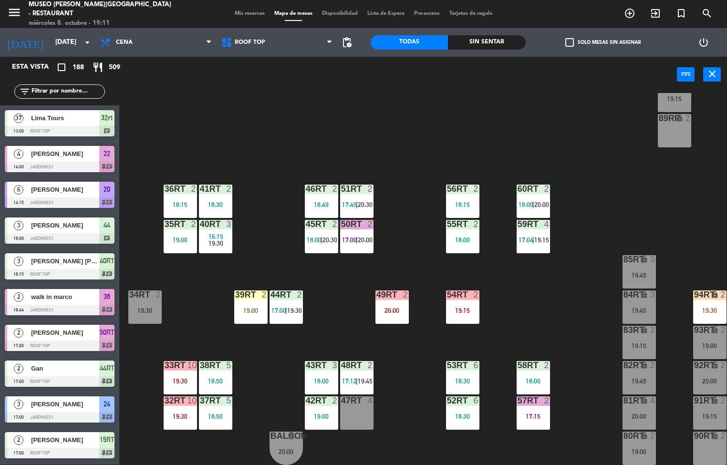
click at [283, 305] on div "44RT 2 17:00 | 19:30" at bounding box center [286, 307] width 33 height 33
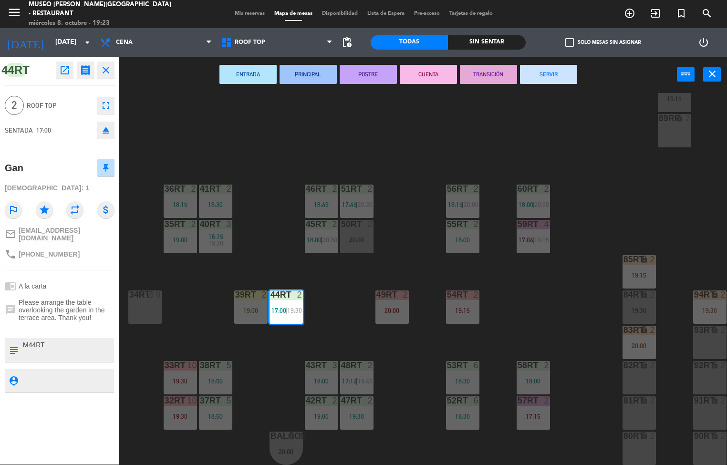
click at [374, 119] on div "18RT 4 20:00 16RT 4 19:00 28RT 2 18:45 80RR lock 2 19:15 27RT 3 19:45 7RT 5 17:…" at bounding box center [426, 279] width 601 height 372
click at [187, 237] on div "19:00" at bounding box center [180, 240] width 33 height 7
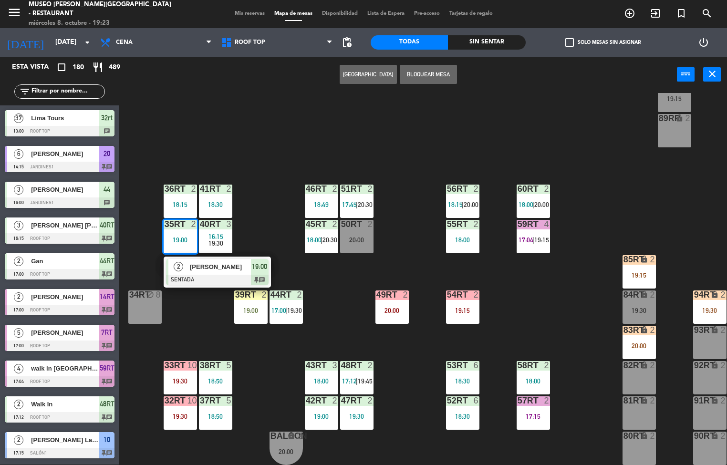
click at [215, 265] on span "[PERSON_NAME]" at bounding box center [220, 267] width 61 height 10
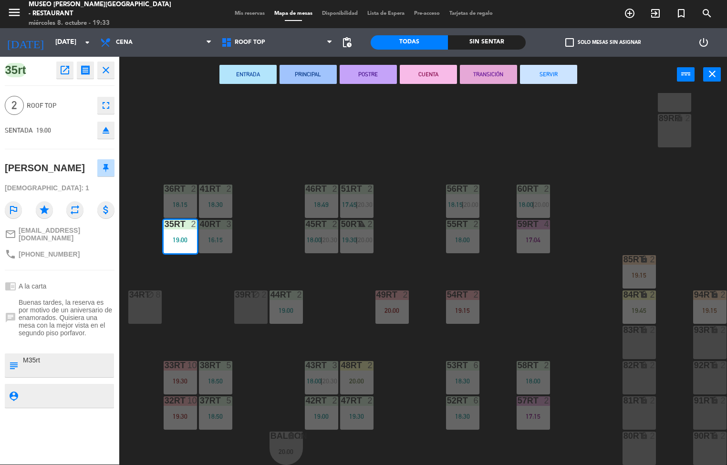
click at [450, 152] on div "18RT 4 20:00 16RT 4 19:00 28RT 2 18:45 80RR lock 3 19:45 27RT 3 19:45 7RT 5 S1R…" at bounding box center [426, 279] width 601 height 372
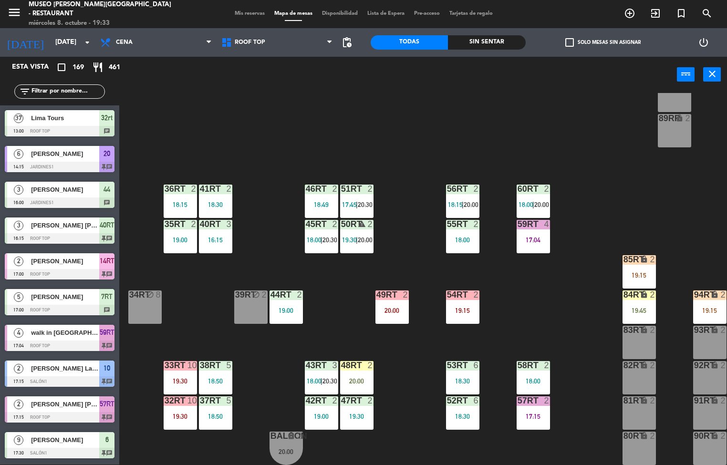
click at [187, 205] on div "menu [GEOGRAPHIC_DATA][PERSON_NAME] - Restaurant [DATE] 8. octubre - 19:33 Mis …" at bounding box center [363, 232] width 727 height 465
click at [165, 188] on div "36rt" at bounding box center [165, 189] width 0 height 9
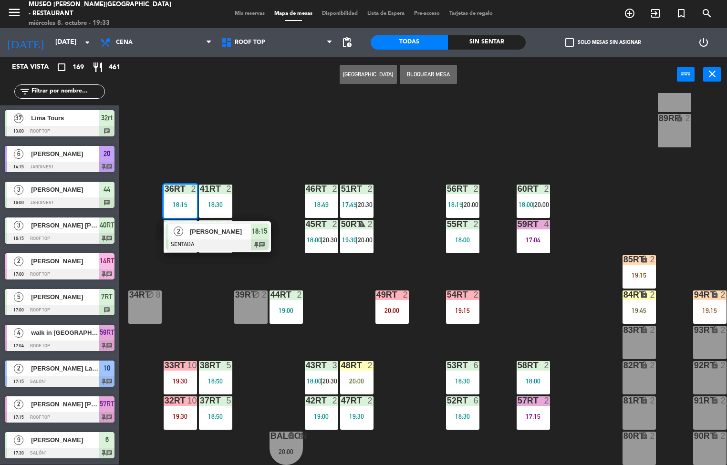
click at [228, 230] on span "[PERSON_NAME]" at bounding box center [220, 232] width 61 height 10
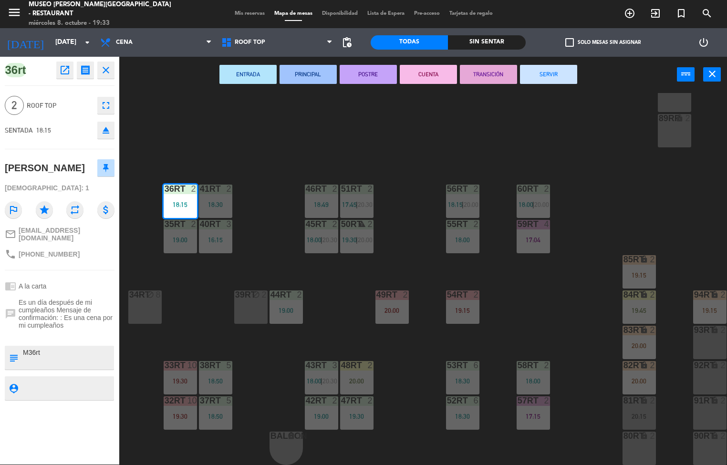
click at [624, 212] on div "18RT 4 20:00 16RT 4 19:00 28RT 2 18:45 80RR lock 3 19:45 27RT 3 19:45 7RT 5 S1R…" at bounding box center [426, 279] width 601 height 372
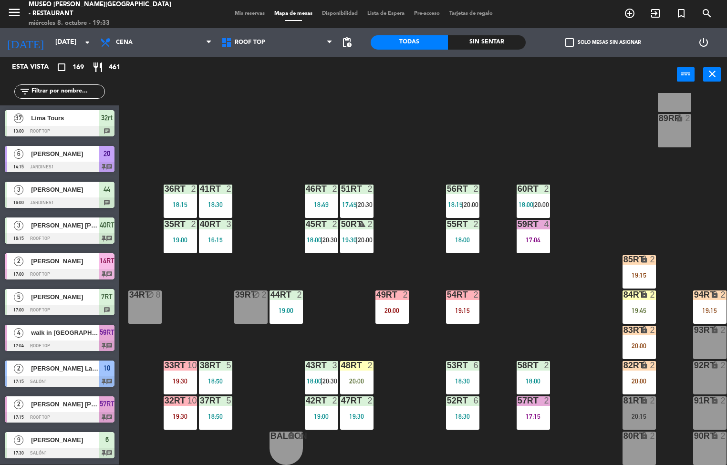
click at [210, 192] on div at bounding box center [216, 189] width 16 height 9
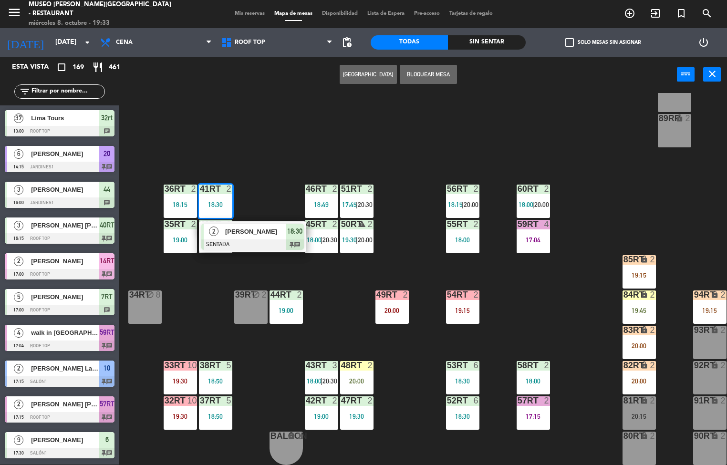
click at [256, 233] on span "[PERSON_NAME]" at bounding box center [255, 232] width 61 height 10
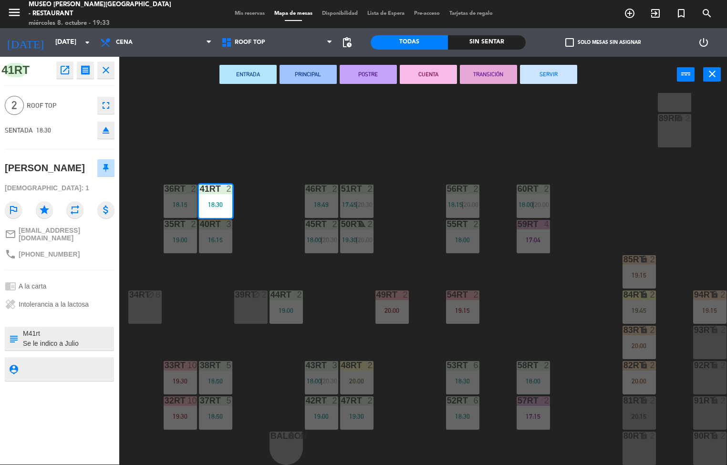
click at [432, 133] on div "18RT 4 20:00 16RT 4 19:00 28RT 2 18:45 80RR lock 3 19:45 27RT 3 19:45 7RT 5 S1R…" at bounding box center [426, 279] width 601 height 372
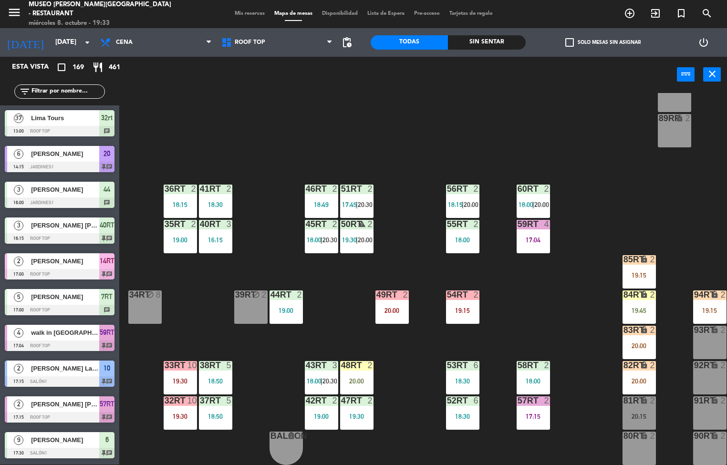
click at [218, 237] on div "16:15" at bounding box center [215, 240] width 33 height 7
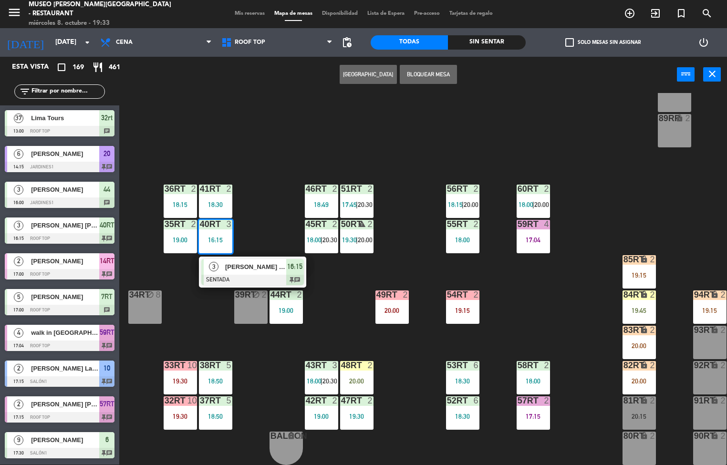
click at [463, 112] on div "18RT 4 20:00 16RT 4 19:00 28RT 2 18:45 80RR lock 3 19:45 27RT 3 19:45 7RT 5 S1R…" at bounding box center [426, 279] width 601 height 372
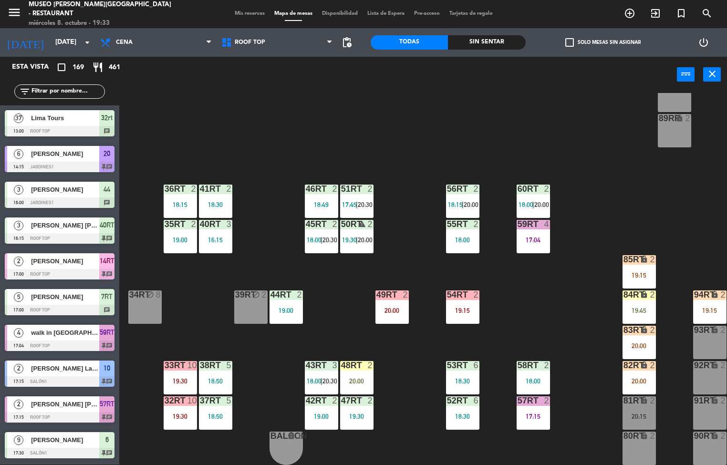
click at [315, 188] on div at bounding box center [321, 189] width 16 height 9
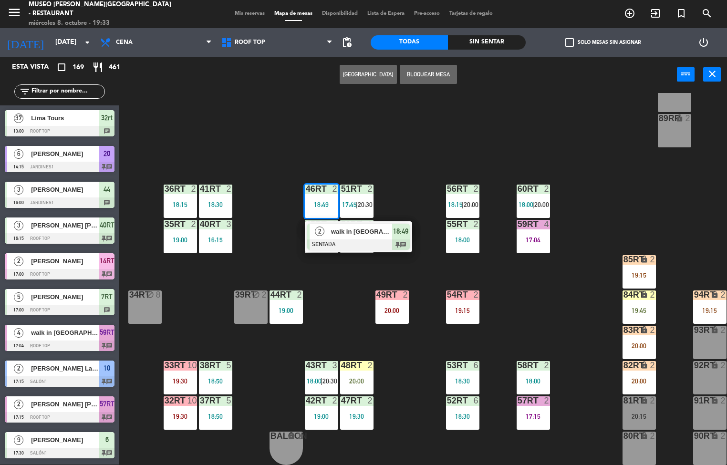
click at [372, 229] on span "walk in [GEOGRAPHIC_DATA]" at bounding box center [361, 232] width 61 height 10
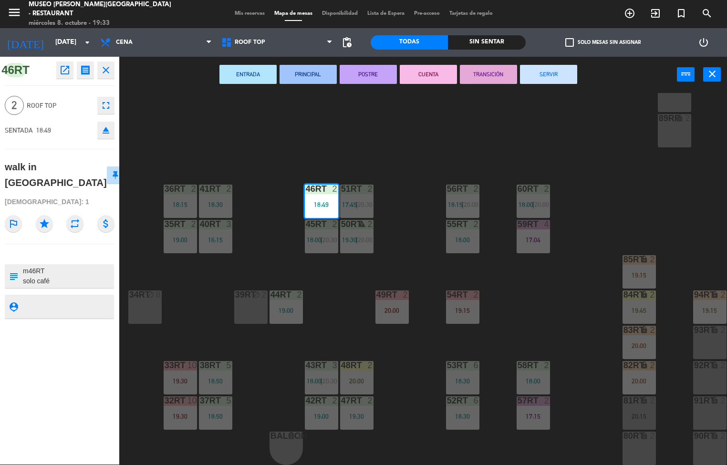
click at [496, 139] on div "18RT 4 20:00 16RT 4 19:00 28RT 2 18:45 80RR lock 3 19:45 27RT 3 19:45 7RT 5 S1R…" at bounding box center [426, 279] width 601 height 372
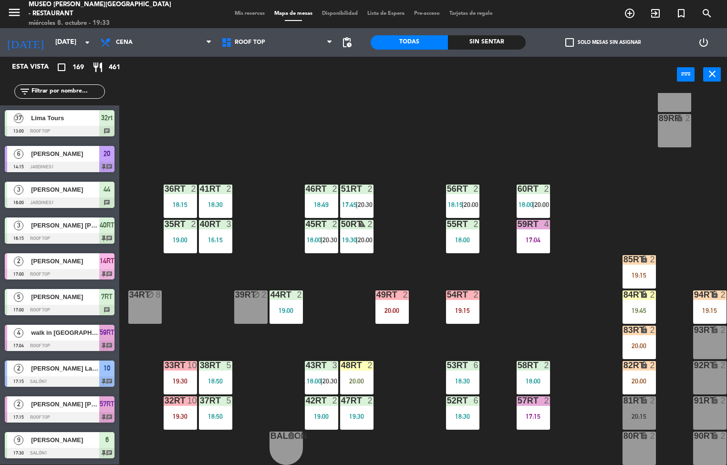
click at [184, 238] on div "19:00" at bounding box center [180, 240] width 33 height 7
click at [351, 114] on div "18RT 4 20:00 16RT 4 19:00 28RT 2 18:45 80RR lock 3 19:45 27RT 3 19:45 7RT 5 S1R…" at bounding box center [426, 279] width 601 height 372
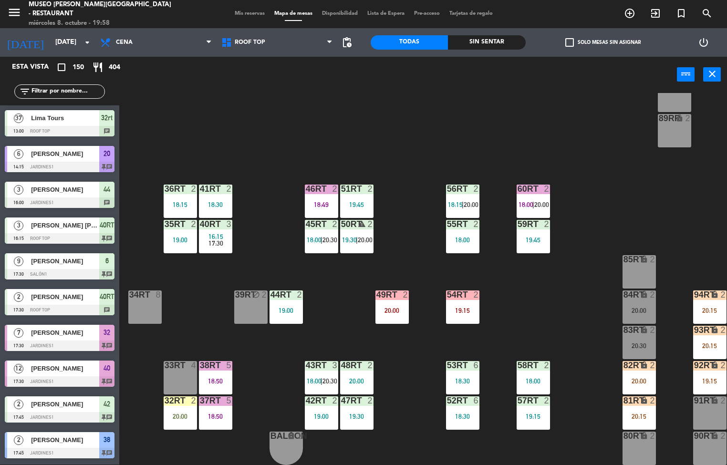
scroll to position [353, 0]
click at [165, 397] on div "32rt" at bounding box center [165, 400] width 0 height 9
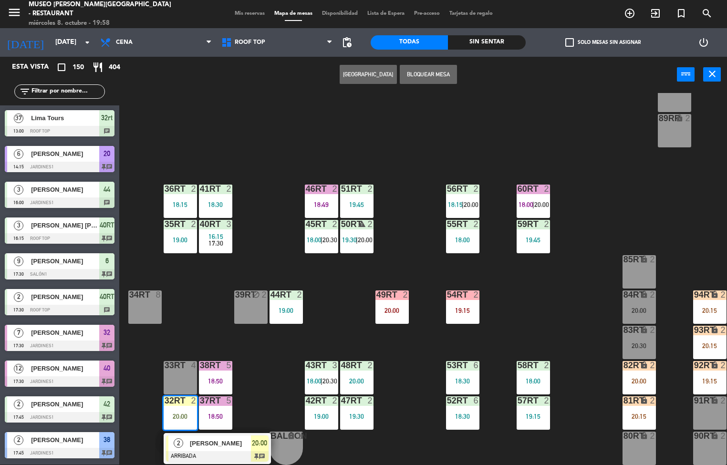
click at [207, 438] on span "[PERSON_NAME]" at bounding box center [220, 443] width 61 height 10
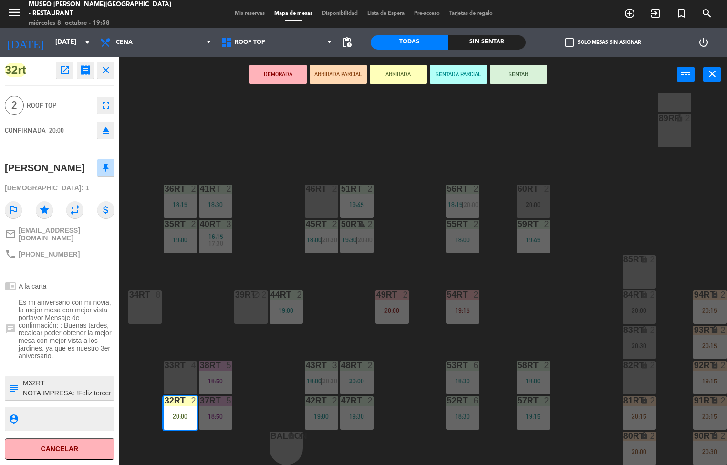
scroll to position [10, 0]
click at [559, 294] on div "18RT 6 19:30 16RT 4 19:00 28RT 2 18:45 80RR lock 3 19:45 27RT 4 20:00 7RT 3 20:…" at bounding box center [426, 279] width 601 height 372
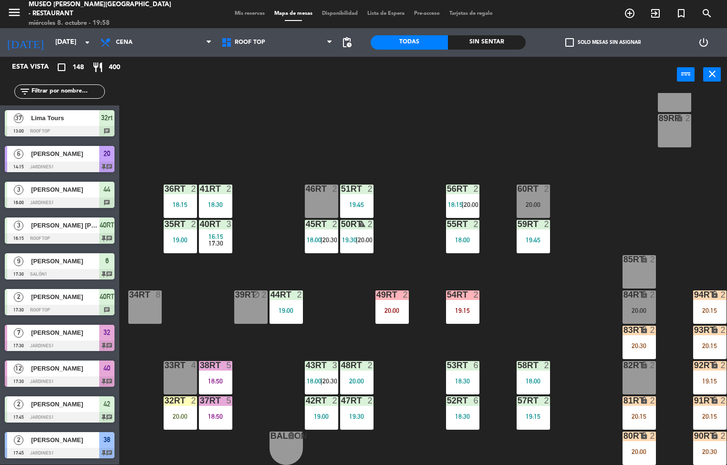
click at [228, 378] on div "18:50" at bounding box center [215, 381] width 33 height 7
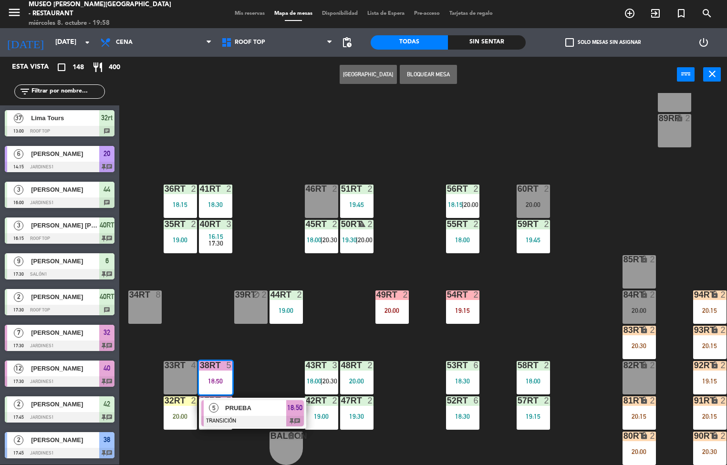
scroll to position [533, 0]
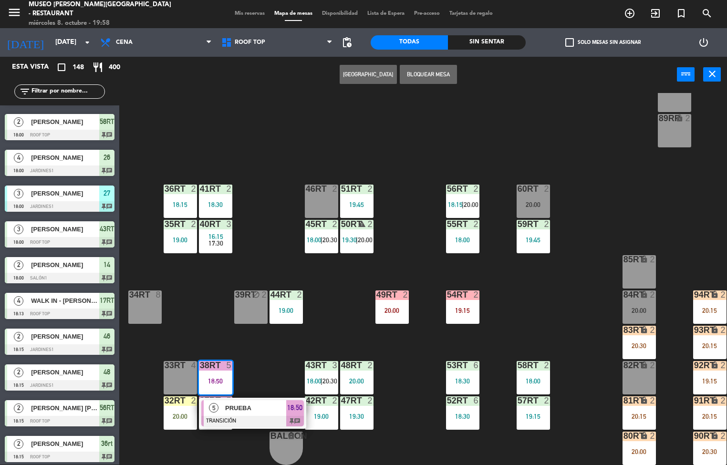
click at [252, 416] on div at bounding box center [252, 421] width 103 height 10
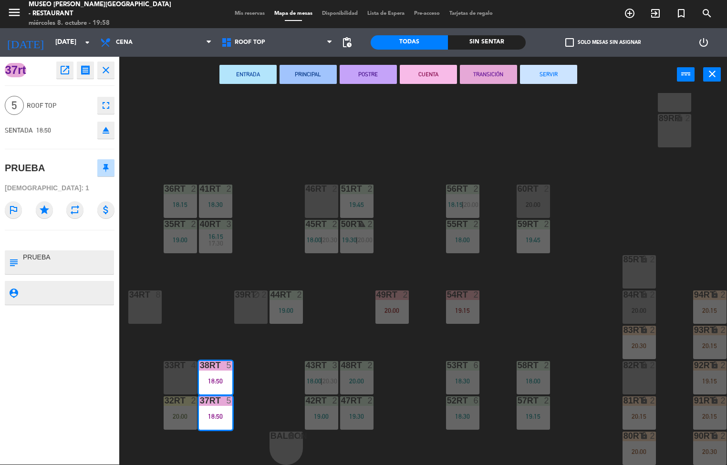
click at [565, 79] on button "SERVIR" at bounding box center [548, 74] width 57 height 19
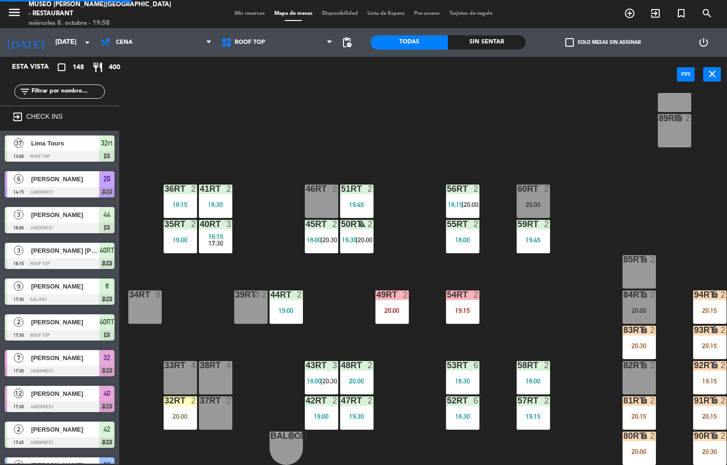
scroll to position [0, 0]
click at [398, 135] on div "18RT 6 19:30 16RT 4 19:00 28RT 2 18:45 80RR lock 3 19:45 27RT 4 20:00 7RT 3 20:…" at bounding box center [426, 279] width 601 height 372
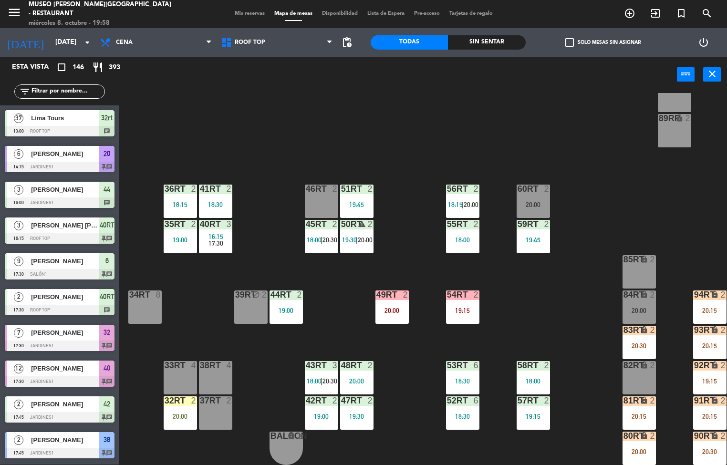
scroll to position [353, 0]
click at [721, 361] on div "2" at bounding box center [723, 365] width 6 height 9
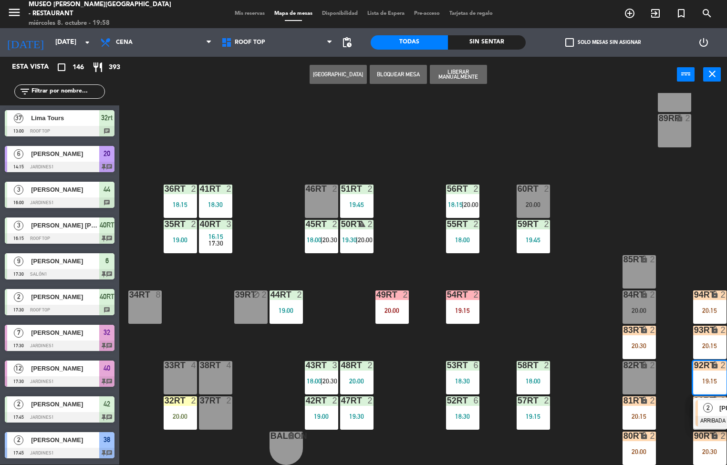
click at [680, 229] on div "18RT 6 19:30 16RT 4 19:00 28RT 2 18:45 80RR lock 3 19:45 27RT 4 20:00 7RT 3 20:…" at bounding box center [426, 279] width 601 height 372
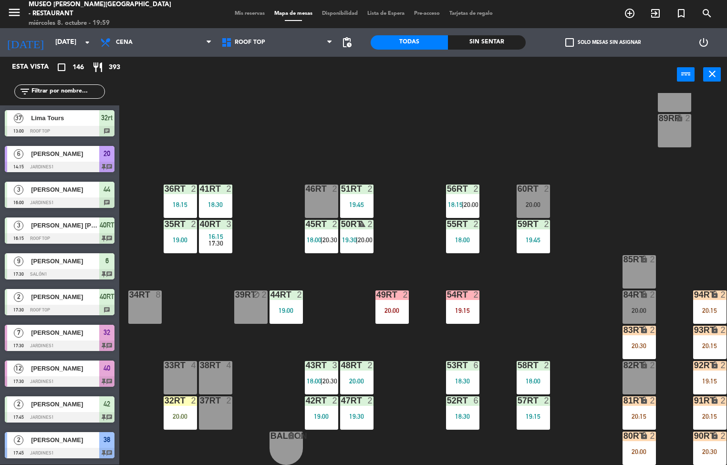
click at [179, 400] on div at bounding box center [180, 400] width 16 height 9
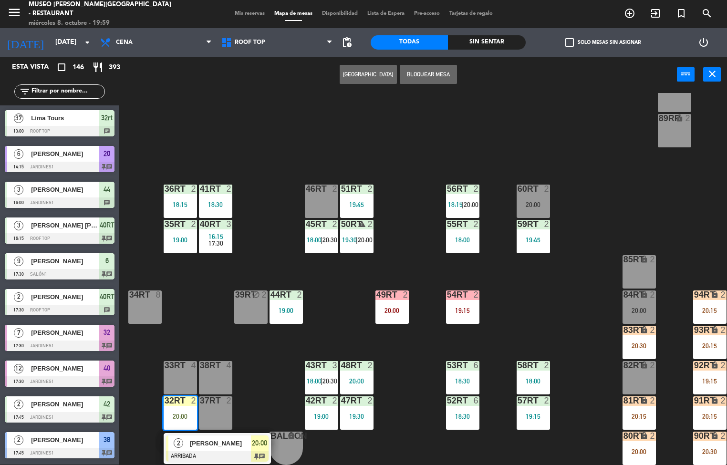
click at [218, 453] on div at bounding box center [217, 456] width 103 height 10
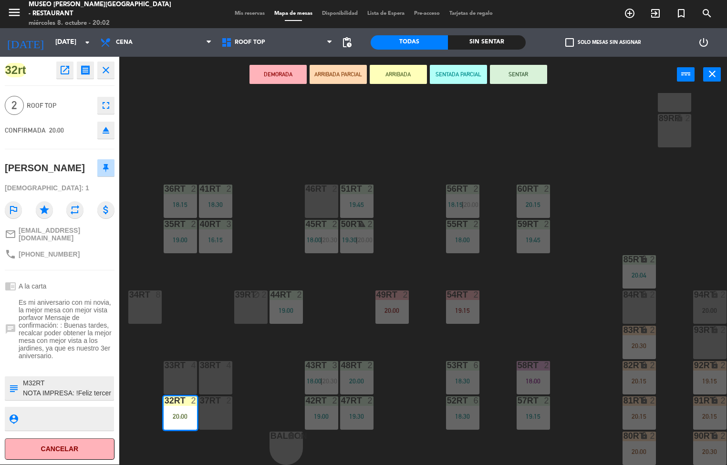
click at [584, 277] on div "18RT 6 19:30 16RT 4 19:00 28RT 2 18:45 80RR lock 2 20:30 27RT 4 20:00 7RT 3 20:…" at bounding box center [426, 279] width 601 height 372
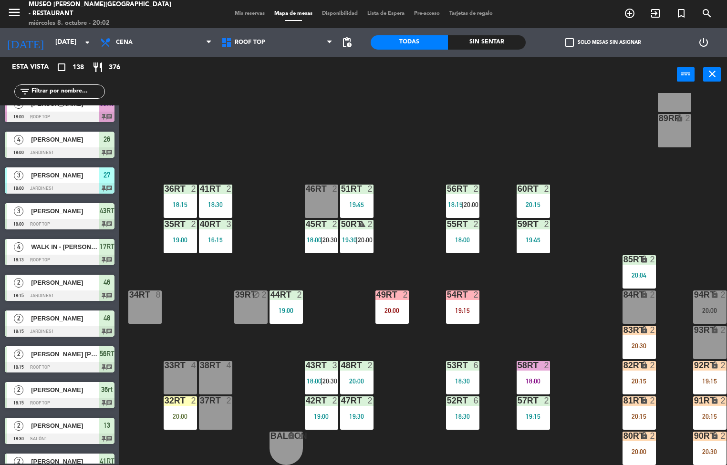
click at [212, 238] on div "16:15" at bounding box center [215, 240] width 33 height 7
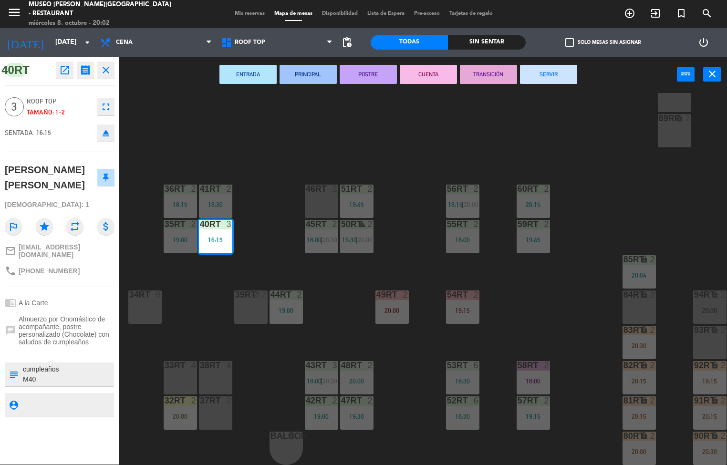
click at [477, 73] on button "TRANSICIÓN" at bounding box center [488, 74] width 57 height 19
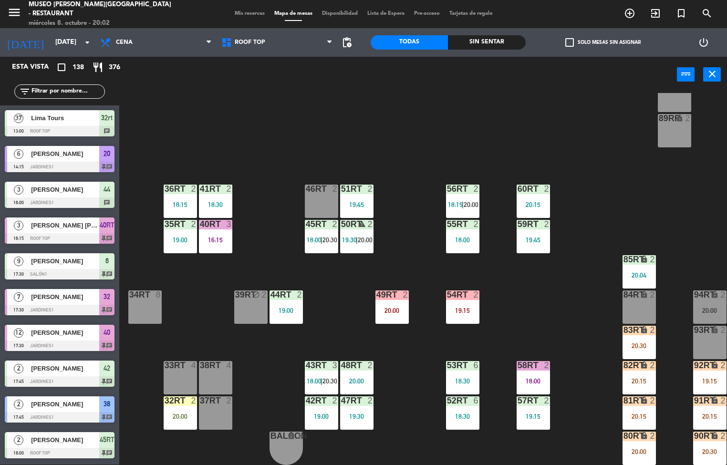
click at [495, 114] on div "18RT 6 19:30 16RT 4 19:00 28RT 2 18:45 80RR lock 2 20:30 27RT 4 20:00 7RT 3 20:…" at bounding box center [426, 279] width 601 height 372
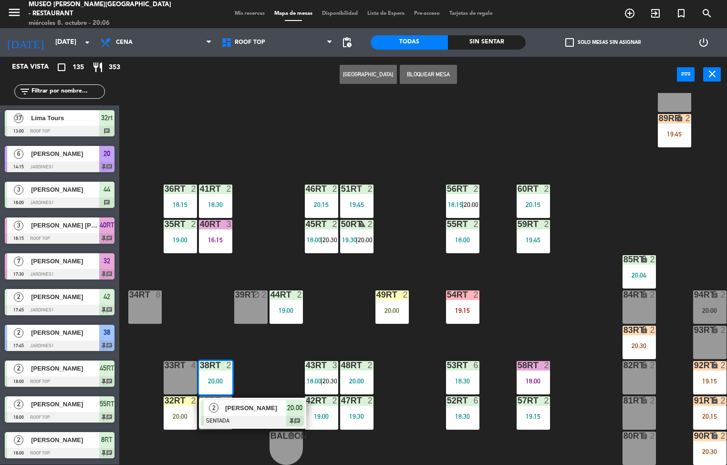
click at [271, 408] on span "[PERSON_NAME]" at bounding box center [255, 408] width 61 height 10
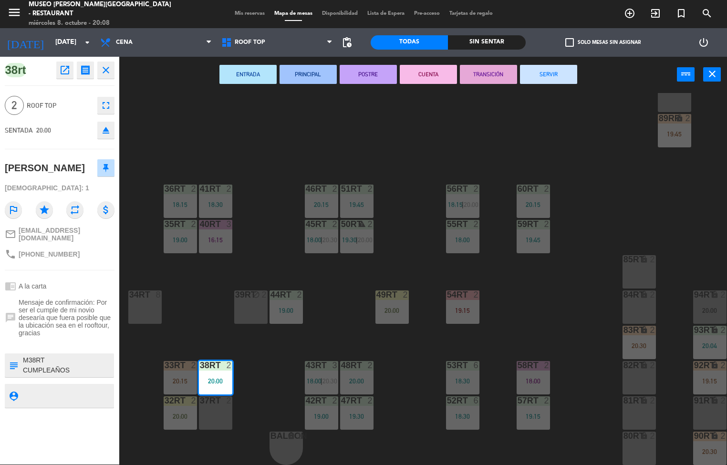
click at [414, 149] on div "18RT 6 19:30 16RT 4 19:00 28RT 2 18:45 80RR lock 2 20:30 27RT 4 20:00 7RT 3 20:…" at bounding box center [426, 279] width 601 height 372
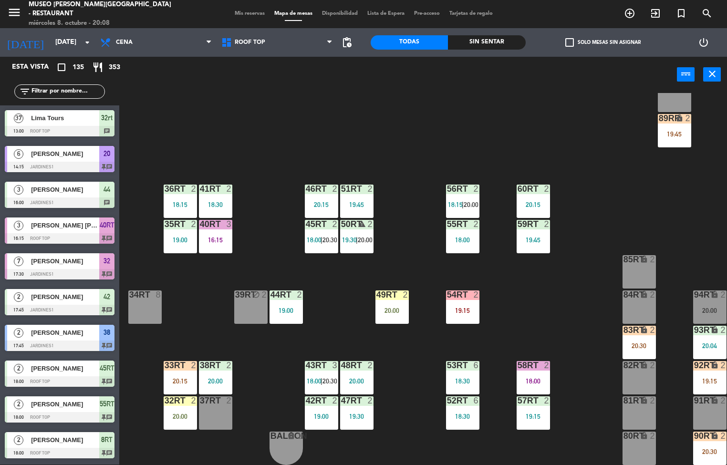
scroll to position [228, 0]
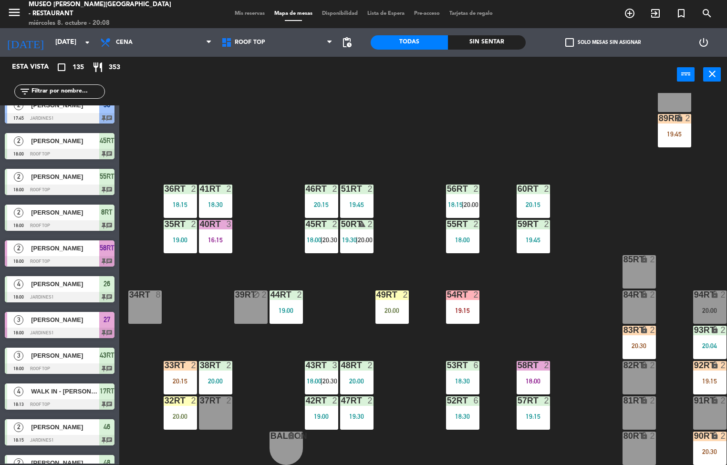
click at [321, 185] on div at bounding box center [321, 189] width 16 height 9
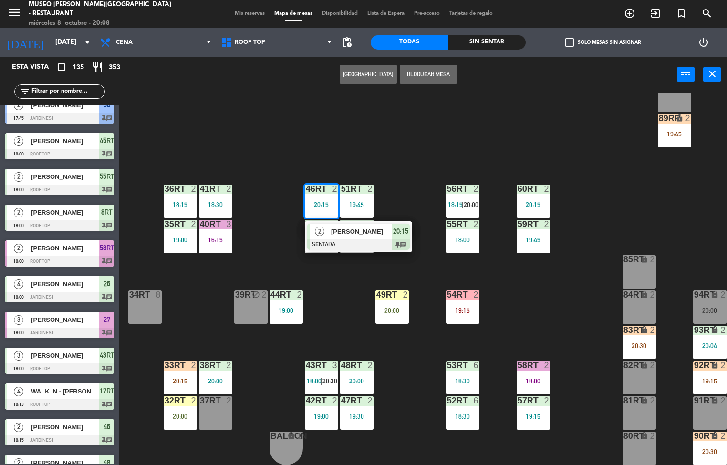
click at [354, 227] on span "[PERSON_NAME]" at bounding box center [361, 232] width 61 height 10
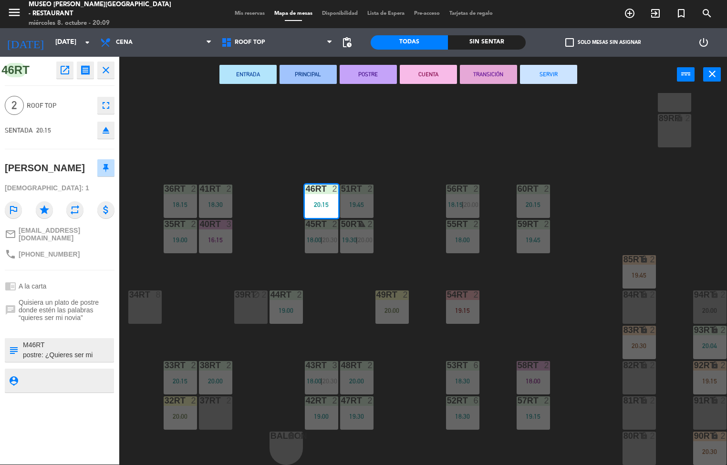
click at [586, 143] on div "18RT 6 19:30 16RT 4 19:00 28RT 2 18:45 80RR lock 2 20:30 27RT 4 20:00 7RT 3 20:…" at bounding box center [426, 279] width 601 height 372
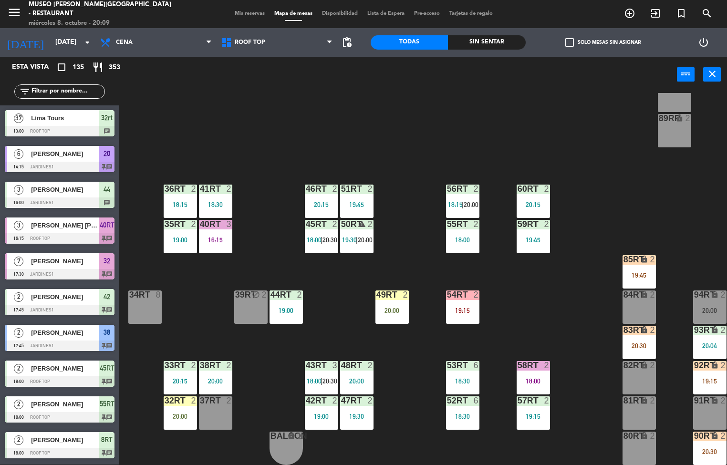
scroll to position [550, 0]
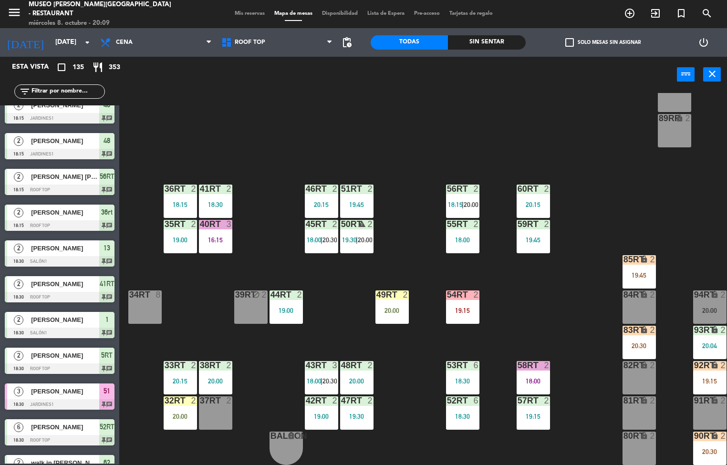
click at [175, 368] on div "33rt 2 20:15" at bounding box center [180, 377] width 33 height 33
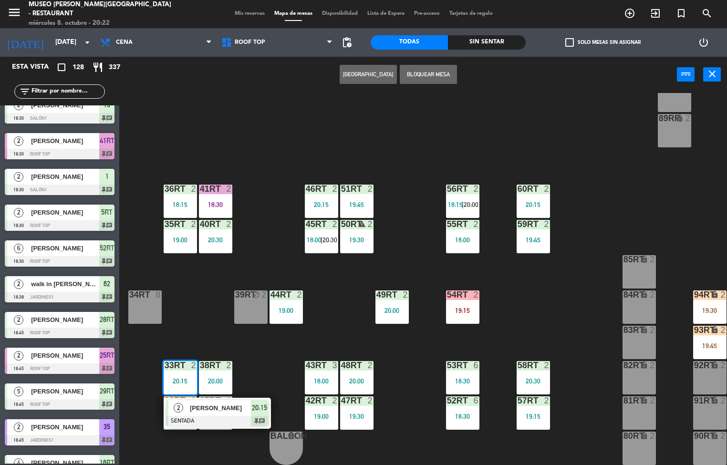
click at [193, 319] on div "18RT 6 19:30 16RT 4 19:00 28RT 2 18:45 80RR lock 2 20:30 27RT 4 20:00 7RT 3 20:…" at bounding box center [426, 279] width 601 height 372
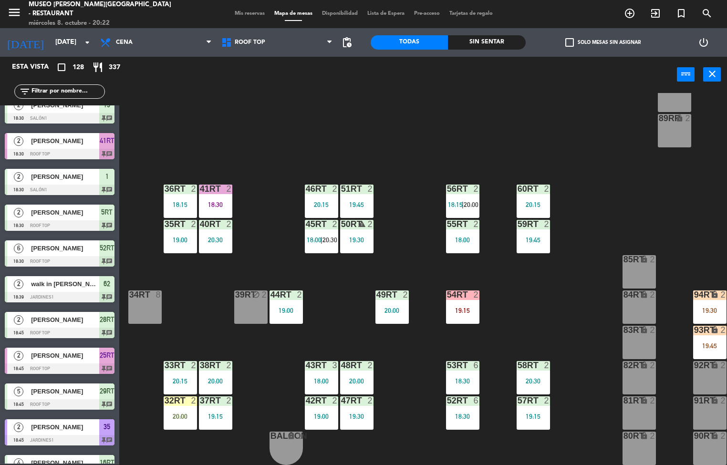
click at [209, 396] on div at bounding box center [216, 400] width 16 height 9
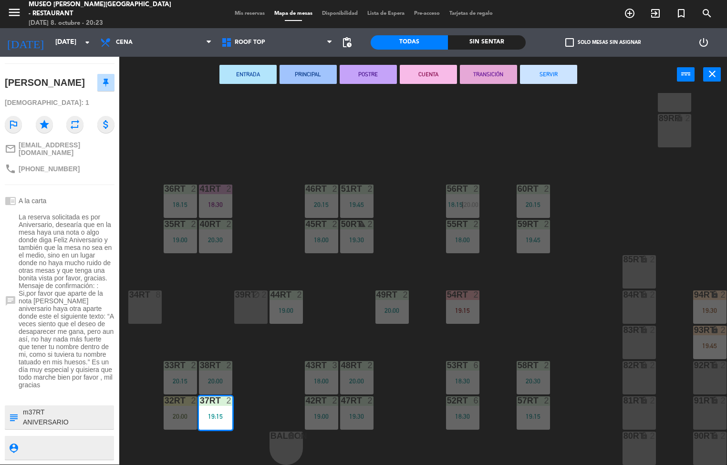
scroll to position [118, 0]
click at [26, 373] on span "La reserva solicitada es por Aniversario, desearía que en la mesa haya una nota…" at bounding box center [67, 301] width 96 height 176
click at [3, 328] on div "37rt open_in_new receipt 7:15 PM mié., 8 oct. 2 personas Gerardo Jonathan Calde…" at bounding box center [59, 261] width 119 height 408
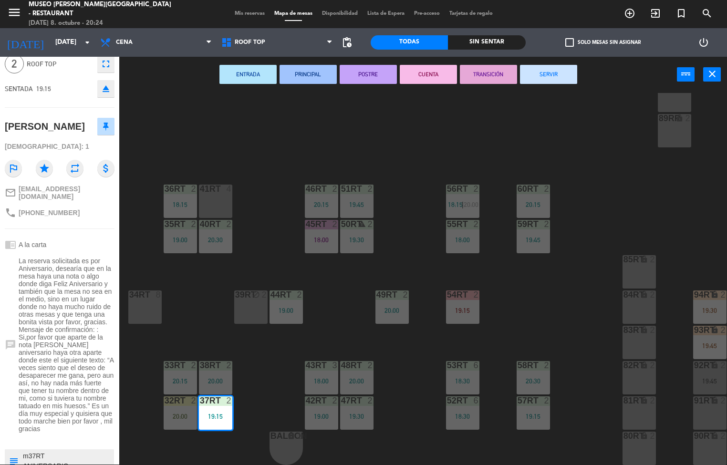
scroll to position [43, 0]
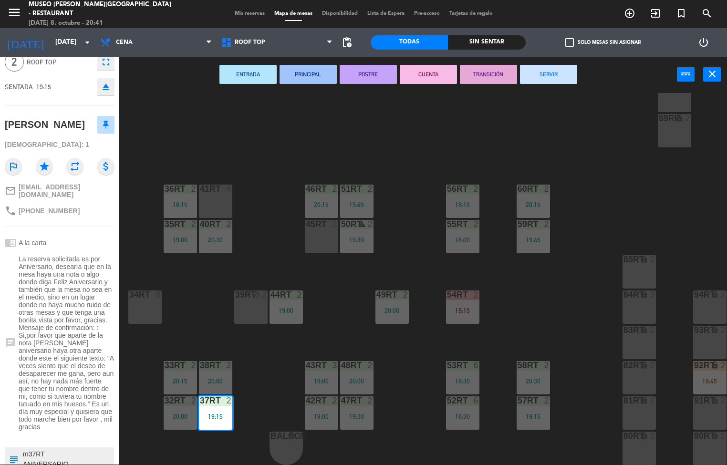
click at [316, 137] on div "18RT 6 19:30 16RT 4 19:00 28RT 2 18:45 80RR lock 2 20:30 27RT 4 20:00 7RT 3 20:…" at bounding box center [426, 279] width 601 height 372
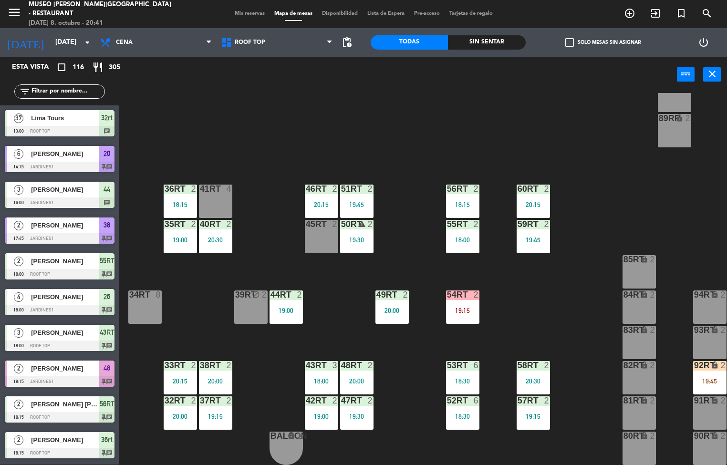
scroll to position [0, 0]
click at [495, 38] on div "Sin sentar" at bounding box center [486, 42] width 77 height 14
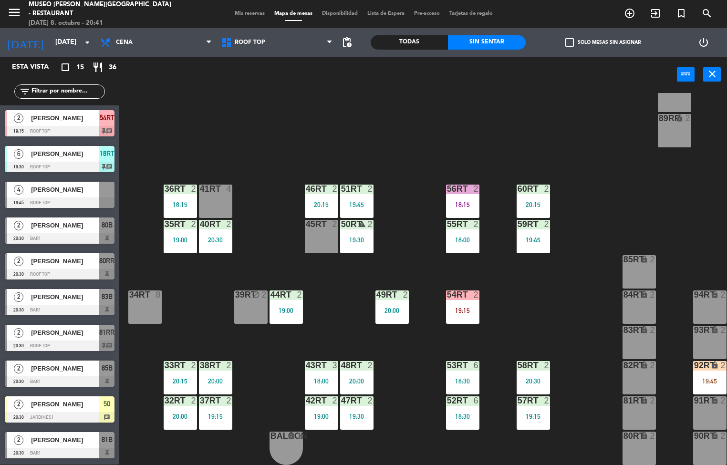
click at [326, 361] on div at bounding box center [321, 365] width 16 height 9
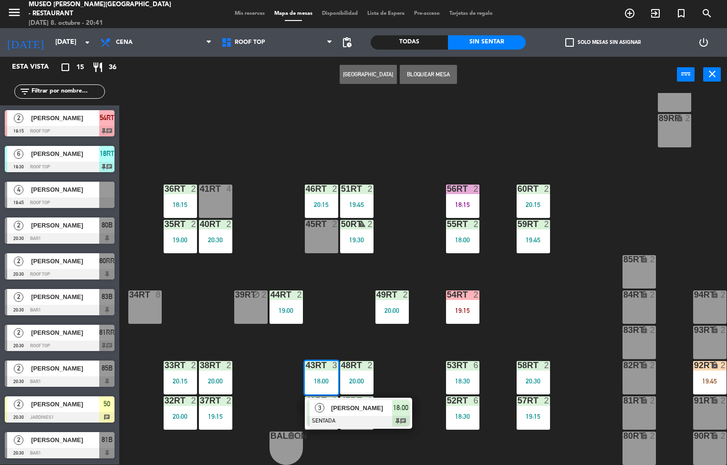
click at [355, 404] on span "[PERSON_NAME]" at bounding box center [361, 408] width 61 height 10
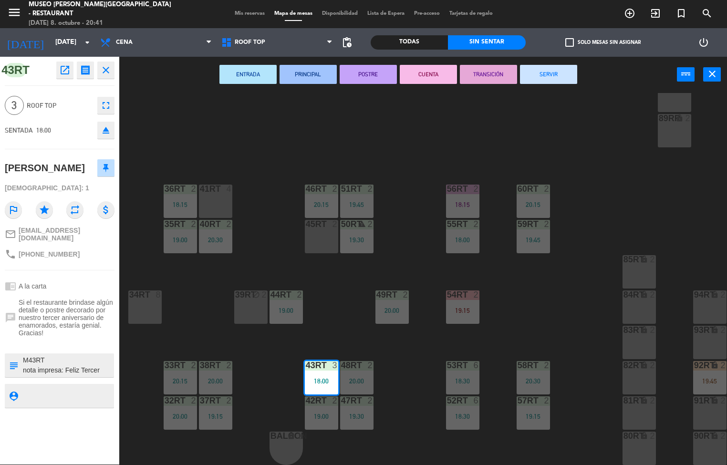
click at [520, 71] on button "SERVIR" at bounding box center [548, 74] width 57 height 19
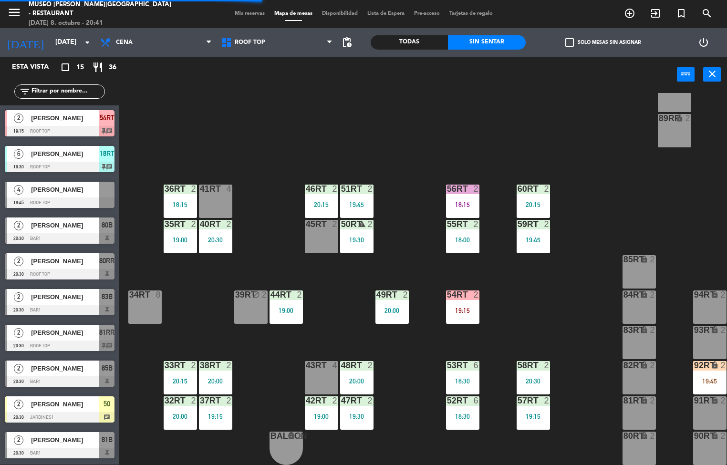
click at [333, 312] on div "18RT 6 19:30 16RT 4 19:00 28RT 2 18:45 80RR lock 2 20:30 27RT 4 20:00 7RT 3 20:…" at bounding box center [426, 279] width 601 height 372
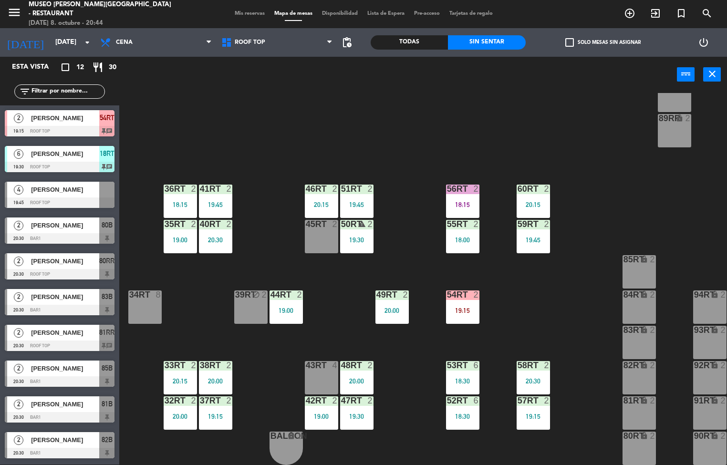
click at [315, 404] on div "42RT 2 19:00" at bounding box center [321, 412] width 33 height 33
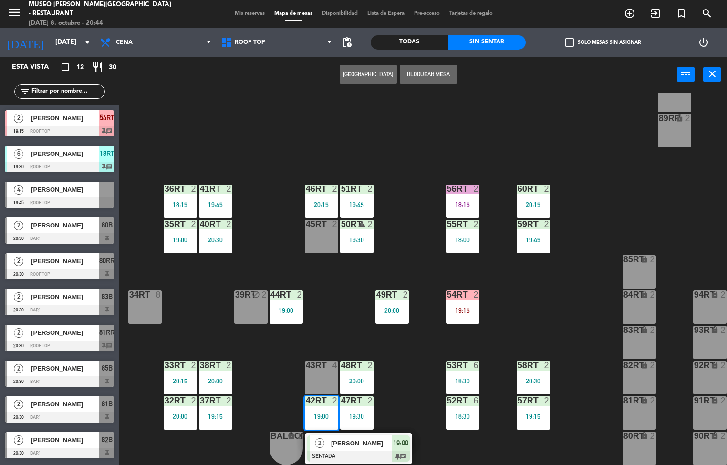
click at [355, 438] on span "[PERSON_NAME]" at bounding box center [361, 443] width 61 height 10
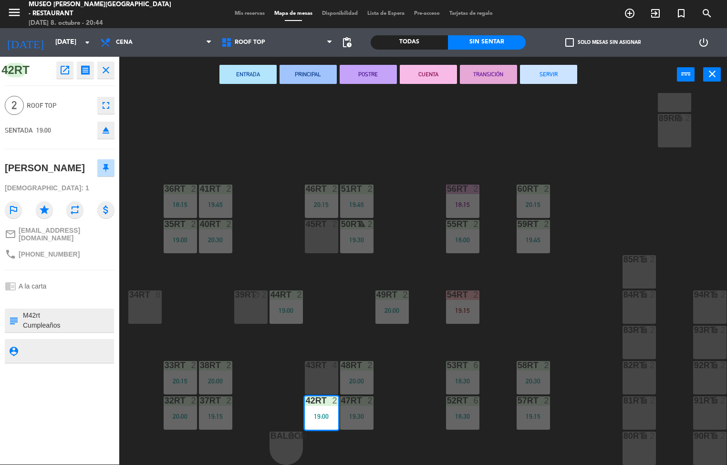
click at [69, 331] on textarea at bounding box center [67, 321] width 91 height 20
click at [600, 164] on div "18RT 6 19:30 16RT 4 19:00 28RT 2 18:45 80RR lock 2 20:30 27RT 4 20:00 7RT 3 20:…" at bounding box center [426, 279] width 601 height 372
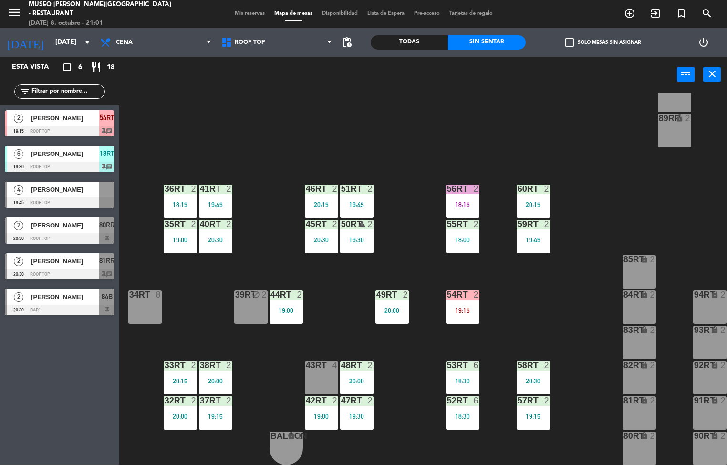
click at [207, 371] on div "38rt 2 20:00" at bounding box center [215, 377] width 33 height 33
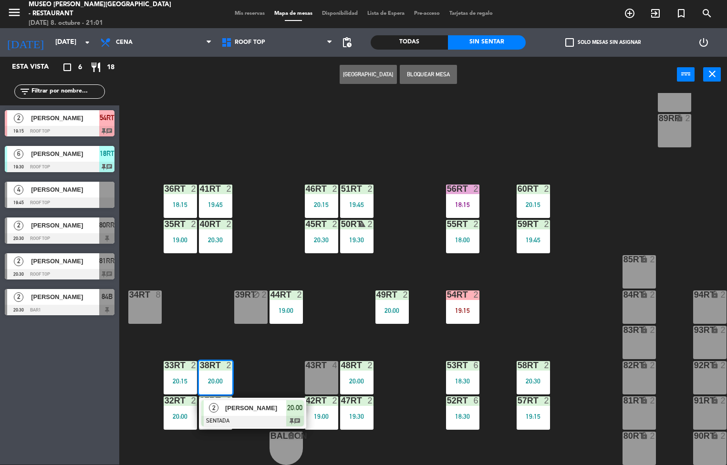
click at [254, 403] on span "[PERSON_NAME]" at bounding box center [255, 408] width 61 height 10
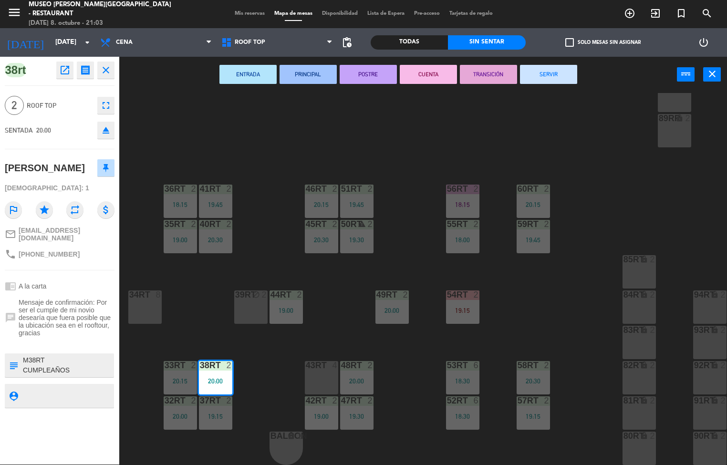
click at [418, 119] on div "18RT 6 19:30 16RT 4 19:00 28RT 2 18:45 80RR lock 2 20:30 27RT 4 20:00 7RT 3 20:…" at bounding box center [426, 279] width 601 height 372
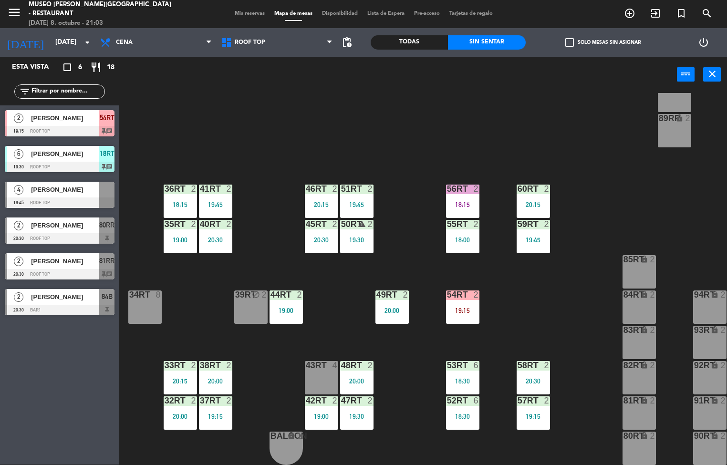
click at [312, 230] on div "45RT 2 20:30" at bounding box center [321, 236] width 33 height 33
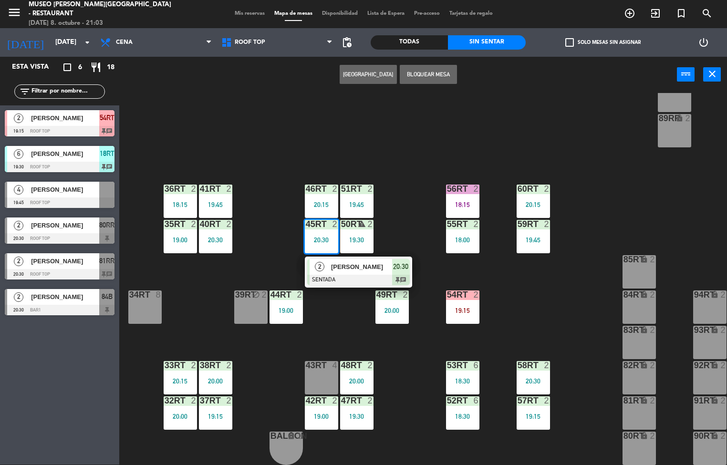
click at [371, 262] on span "[PERSON_NAME]" at bounding box center [361, 267] width 61 height 10
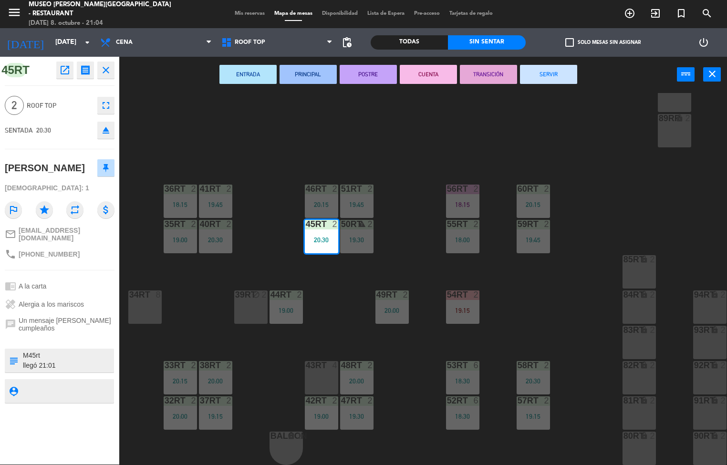
click at [578, 313] on div "18RT 6 19:30 16RT 4 19:00 28RT 2 18:45 80RR lock 2 20:30 27RT 4 20:00 7RT 3 20:…" at bounding box center [426, 279] width 601 height 372
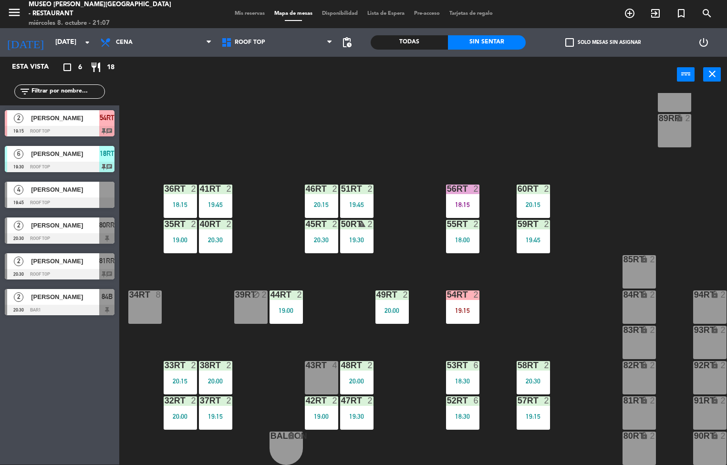
click at [320, 405] on div "42RT 2 19:00" at bounding box center [321, 412] width 33 height 33
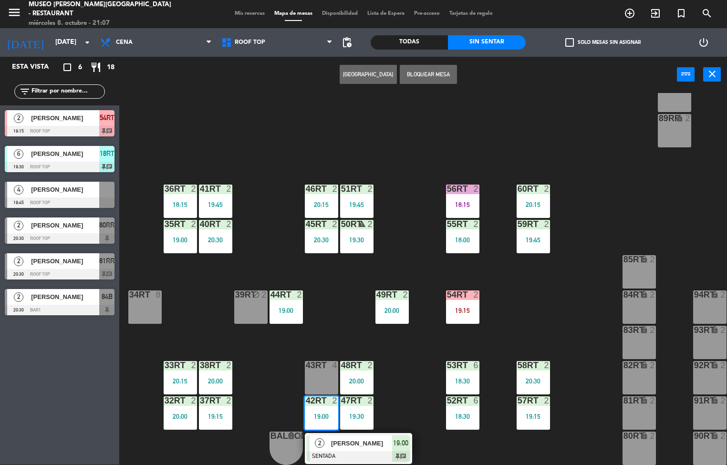
click at [368, 451] on div at bounding box center [358, 456] width 103 height 10
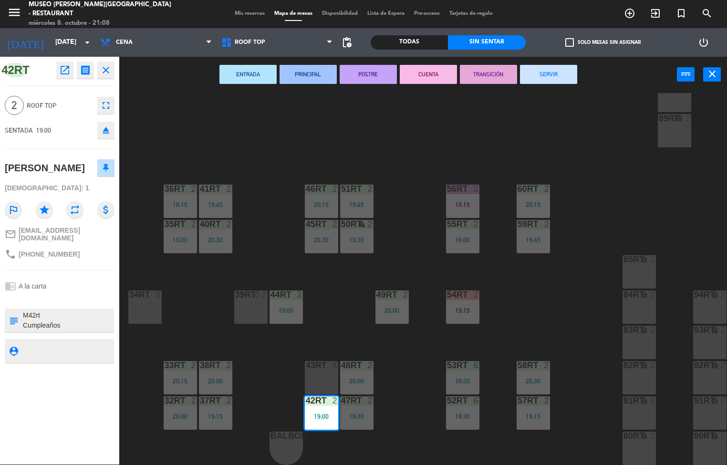
click at [298, 361] on div "43RT" at bounding box center [306, 365] width 16 height 9
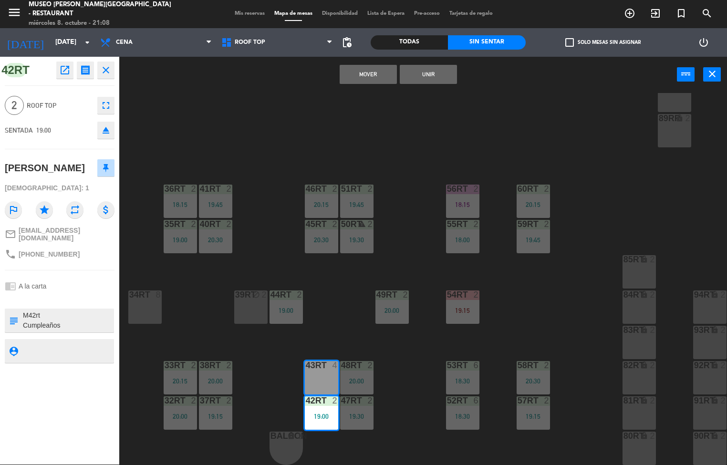
click at [270, 371] on div "18RT 6 19:30 16RT 4 19:00 28RT 2 18:45 80RR lock 2 20:30 27RT 4 20:00 7RT 3 20:…" at bounding box center [426, 279] width 601 height 372
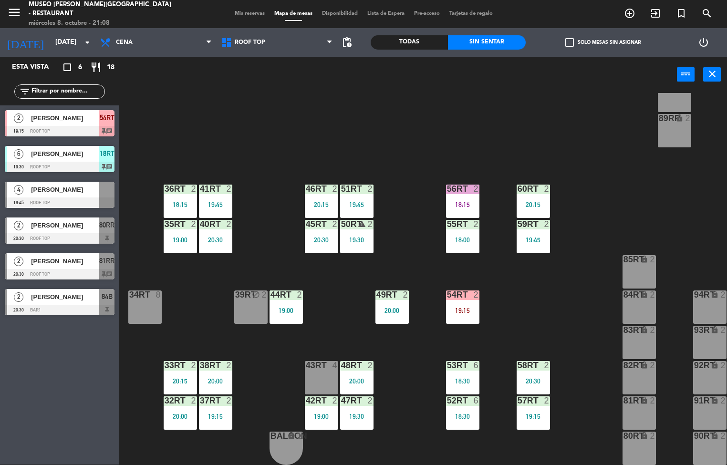
click at [229, 361] on div "2" at bounding box center [229, 365] width 6 height 9
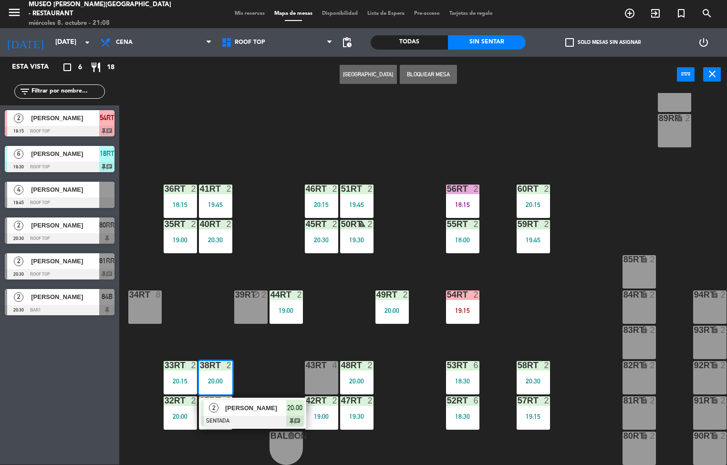
click at [251, 403] on span "[PERSON_NAME]" at bounding box center [255, 408] width 61 height 10
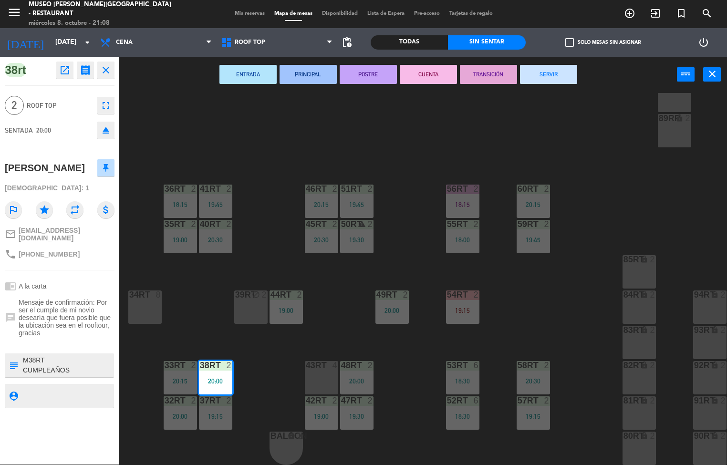
click at [471, 229] on div "55RT 2 18:00" at bounding box center [462, 236] width 33 height 33
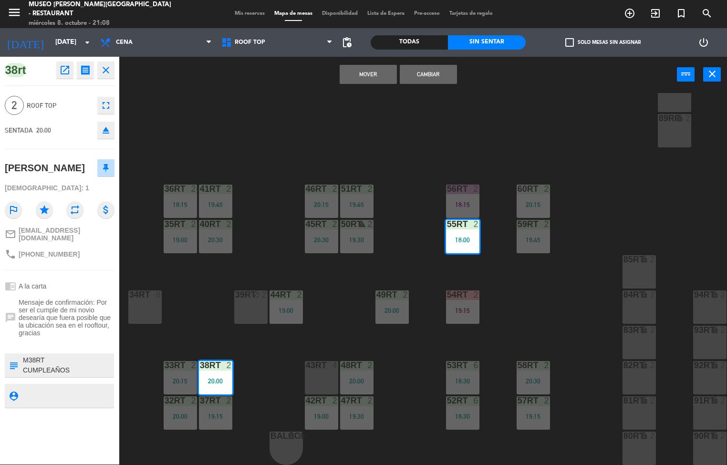
click at [599, 136] on div "18RT 6 19:30 16RT 4 19:00 28RT 2 18:45 80RR lock 2 20:30 27RT 4 20:00 7RT 3 20:…" at bounding box center [426, 279] width 601 height 372
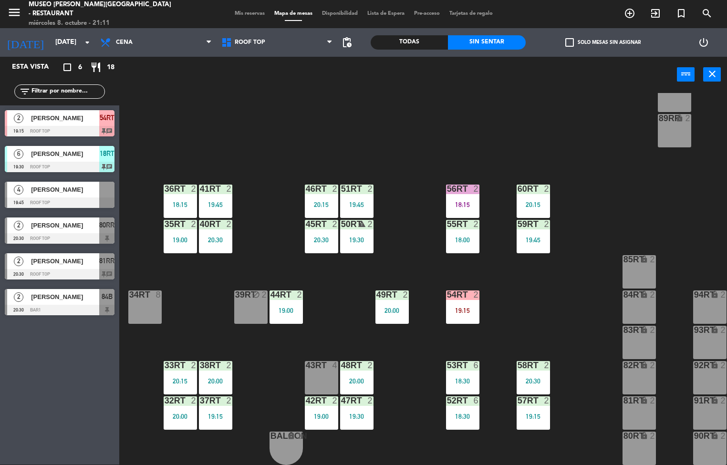
click at [313, 237] on div "20:30" at bounding box center [321, 240] width 33 height 7
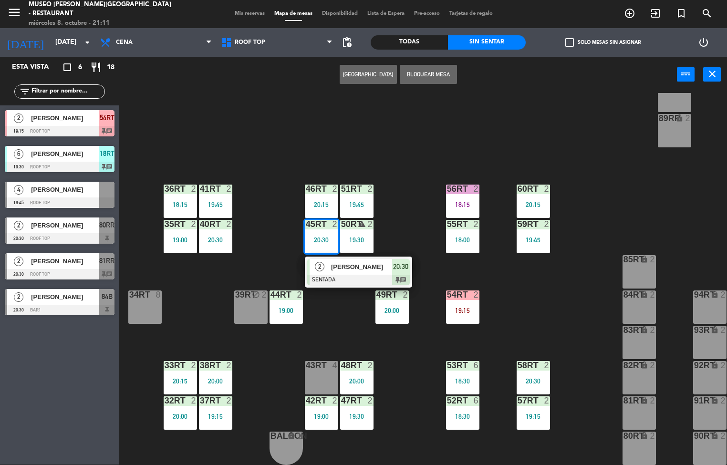
click at [368, 263] on span "[PERSON_NAME]" at bounding box center [361, 267] width 61 height 10
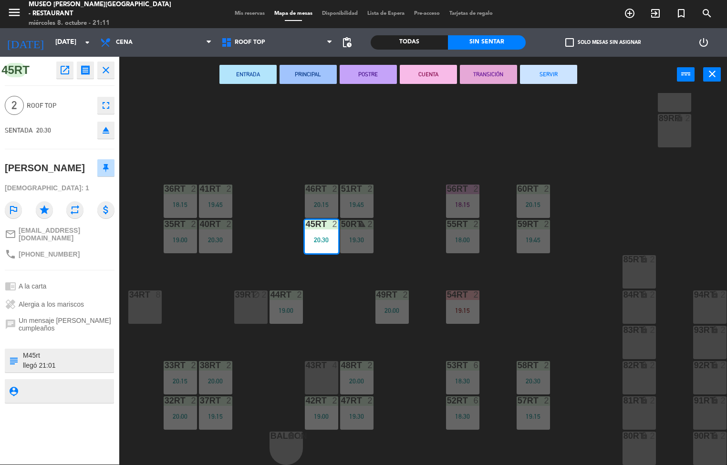
click at [379, 361] on div "2" at bounding box center [372, 365] width 16 height 9
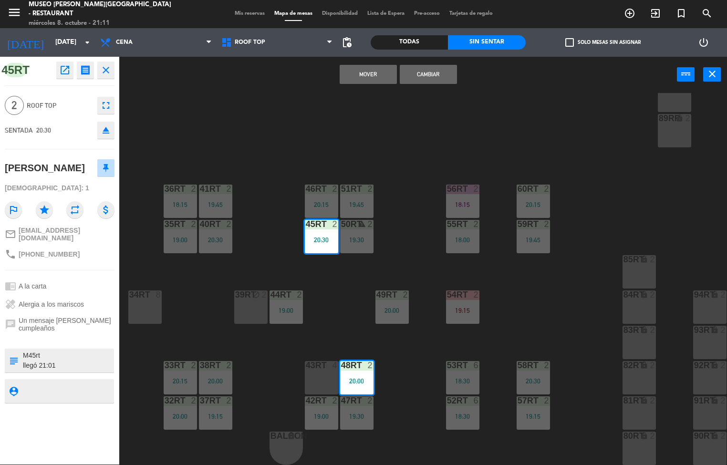
click at [394, 373] on div "18RT 6 19:30 16RT 4 19:00 28RT 2 18:45 80RR lock 2 27RT 4 20:00 7RT 3 20:00 S1R…" at bounding box center [426, 279] width 601 height 372
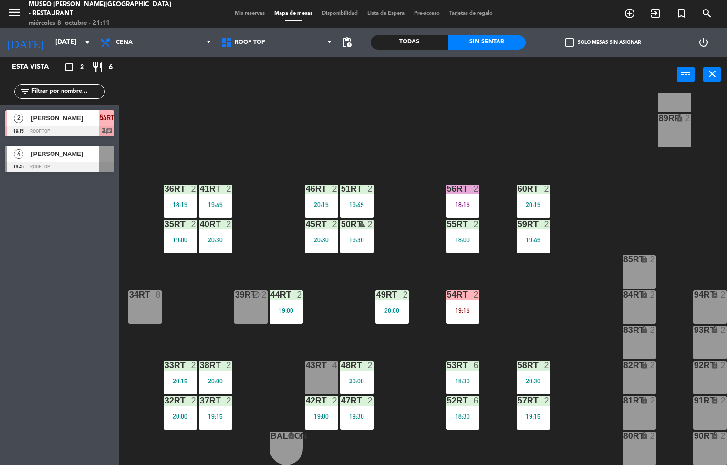
click at [381, 307] on div "20:00" at bounding box center [391, 310] width 33 height 7
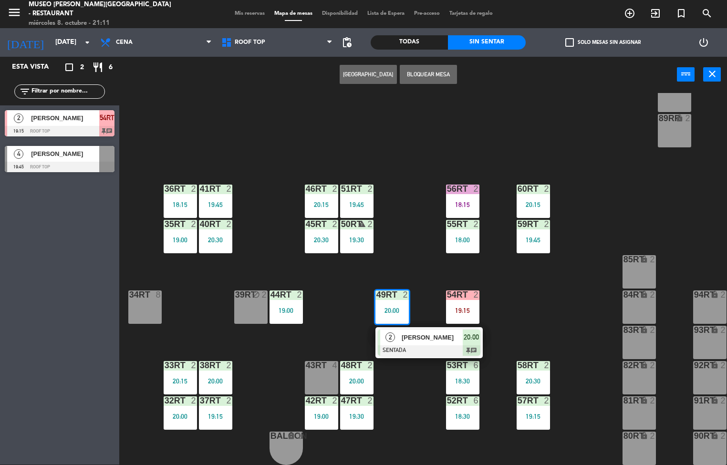
click at [474, 345] on div at bounding box center [429, 350] width 103 height 10
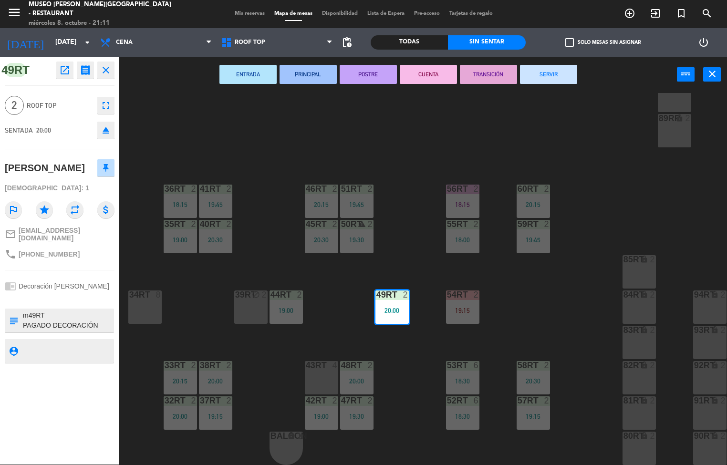
click at [63, 73] on icon "open_in_new" at bounding box center [64, 69] width 11 height 11
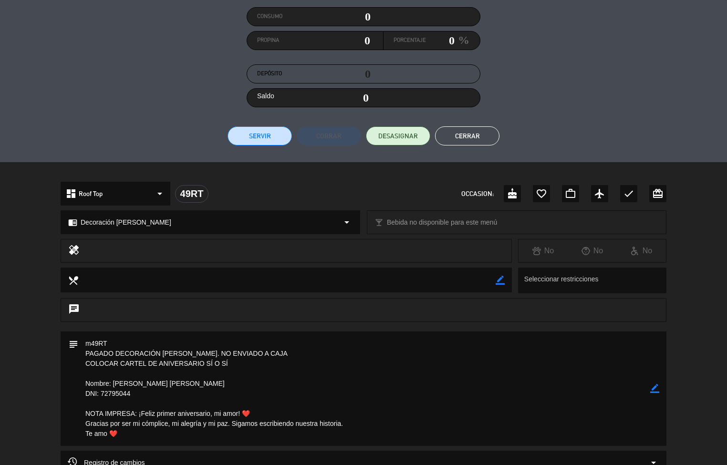
click at [40, 352] on div "subject border_color" at bounding box center [363, 391] width 727 height 119
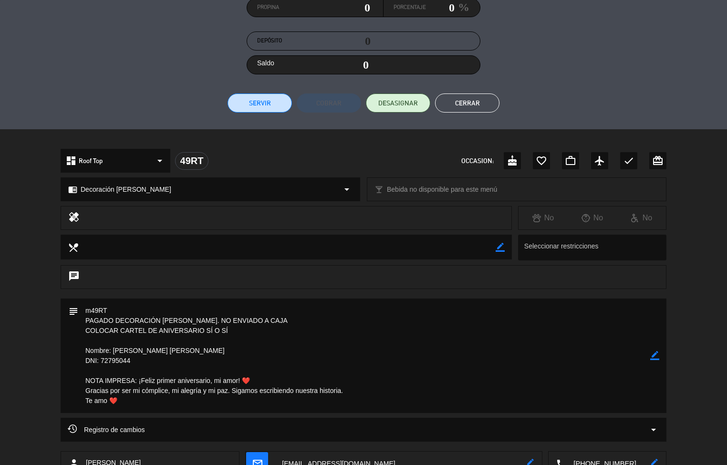
scroll to position [156, 0]
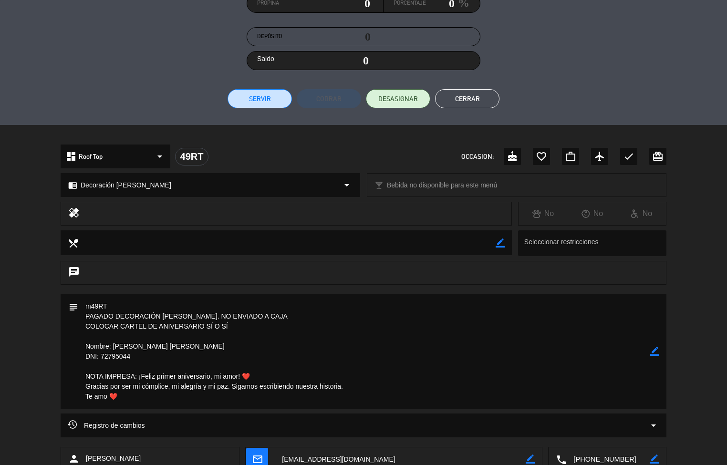
click at [46, 366] on div "subject border_color" at bounding box center [363, 353] width 727 height 119
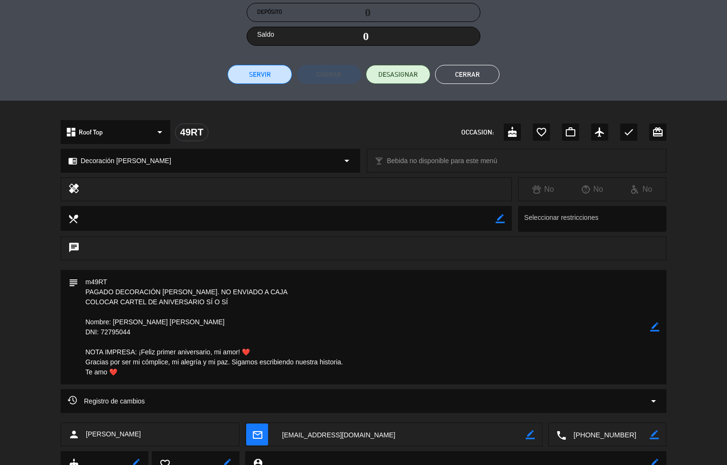
scroll to position [182, 0]
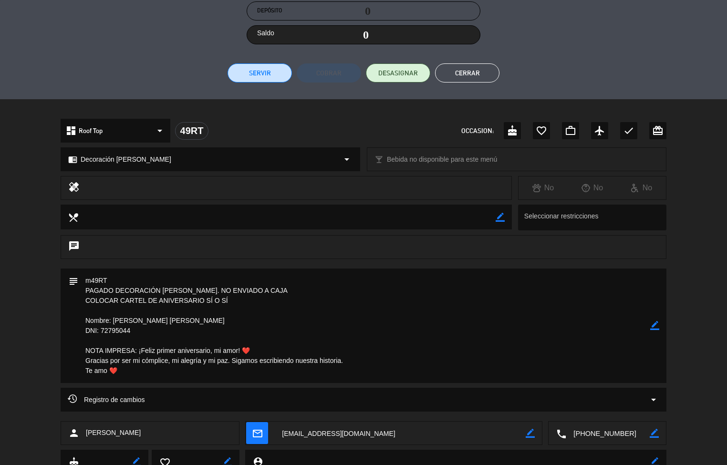
click at [43, 353] on div "subject border_color" at bounding box center [363, 328] width 727 height 119
click at [61, 350] on div "subject border_color" at bounding box center [364, 326] width 606 height 114
click at [65, 331] on div "subject border_color" at bounding box center [364, 326] width 606 height 114
click at [62, 310] on div "subject border_color" at bounding box center [364, 326] width 606 height 114
click at [62, 295] on div "subject border_color" at bounding box center [364, 326] width 606 height 114
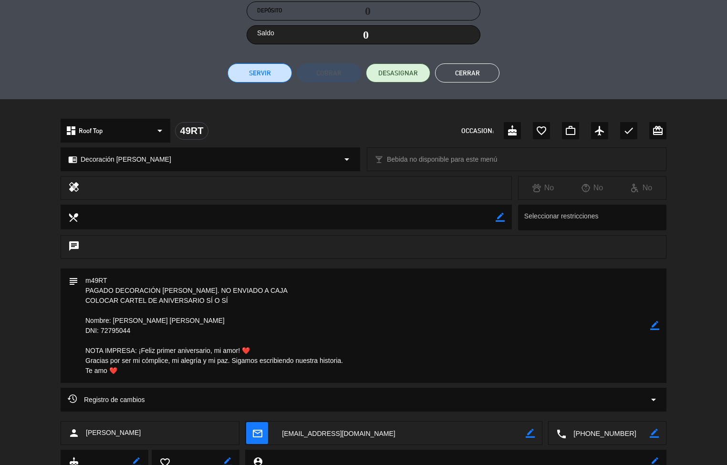
click at [458, 75] on button "Cerrar" at bounding box center [467, 72] width 64 height 19
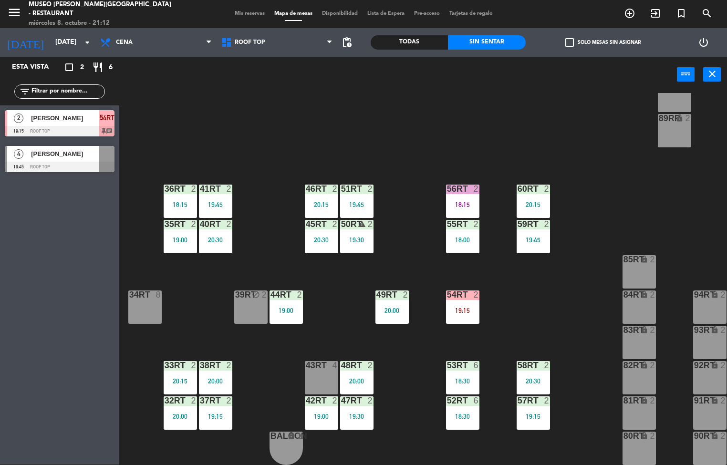
click at [561, 288] on div "18RT 6 19:30 16RT 4 19:00 28RT 2 18:45 80RR lock 2 27RT 4 20:00 7RT 3 20:00 S1R…" at bounding box center [426, 279] width 601 height 372
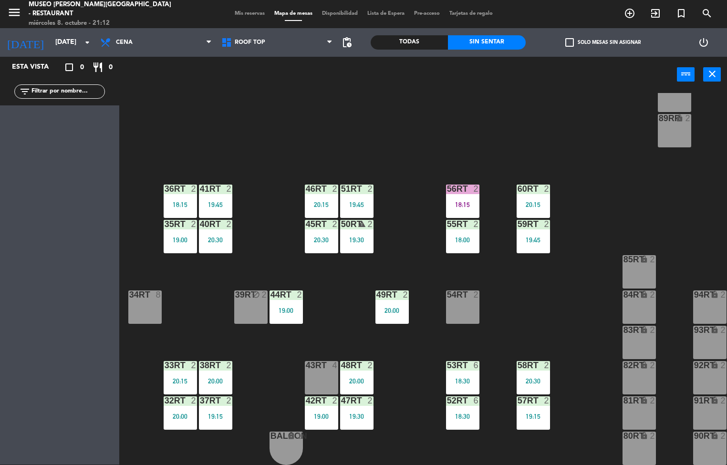
click at [456, 227] on div "55RT 2 18:00" at bounding box center [462, 236] width 33 height 33
click at [565, 309] on div "18RT 6 19:30 16RT 4 19:00 28RT 2 18:45 80RR lock 2 27RT 4 20:00 7RT 3 20:00 S1R…" at bounding box center [426, 279] width 601 height 372
click at [360, 369] on div "48RT 2 20:00" at bounding box center [356, 377] width 33 height 33
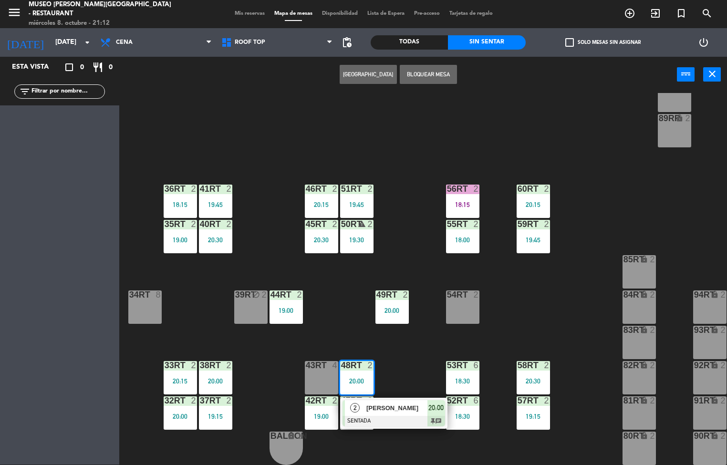
click at [541, 289] on div "18RT 6 19:30 16RT 4 19:00 28RT 2 18:45 80RR lock 2 27RT 4 20:00 7RT 3 20:00 S1R…" at bounding box center [426, 279] width 601 height 372
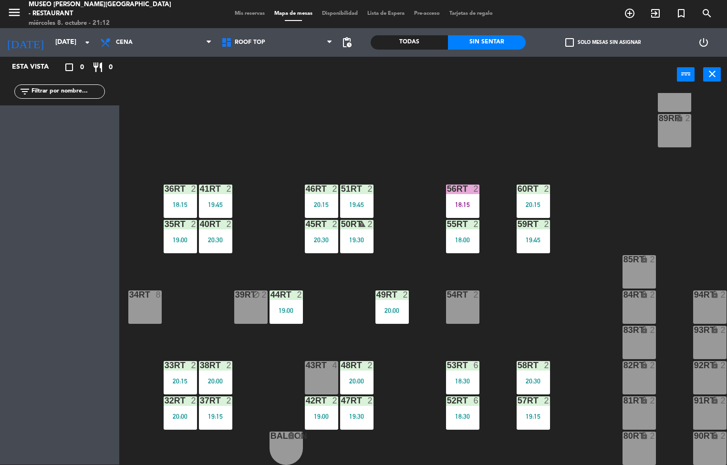
click at [361, 185] on div at bounding box center [357, 189] width 16 height 9
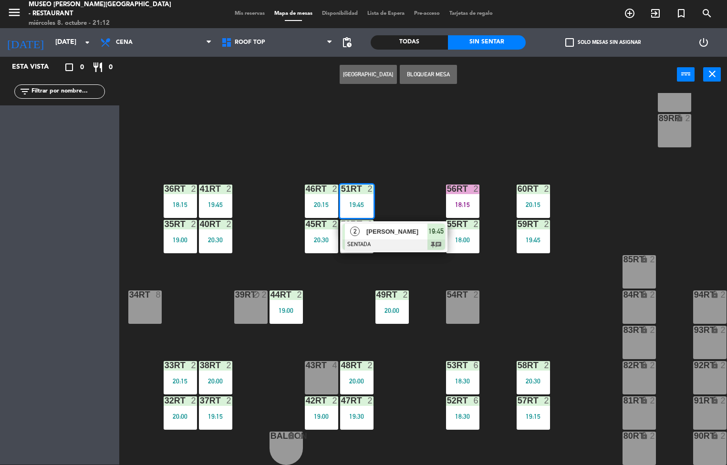
click at [434, 228] on span "19:45" at bounding box center [435, 231] width 15 height 11
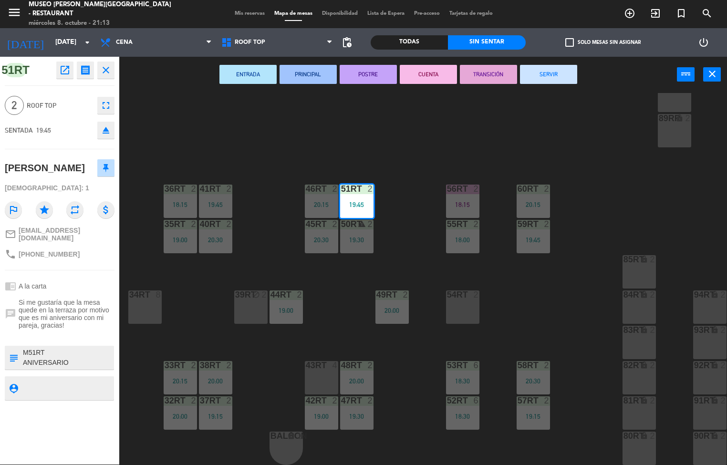
click at [578, 315] on div "18RT 6 19:30 16RT 4 19:00 28RT 2 18:45 80RR lock 2 27RT 4 20:00 7RT 3 20:00 S1R…" at bounding box center [426, 279] width 601 height 372
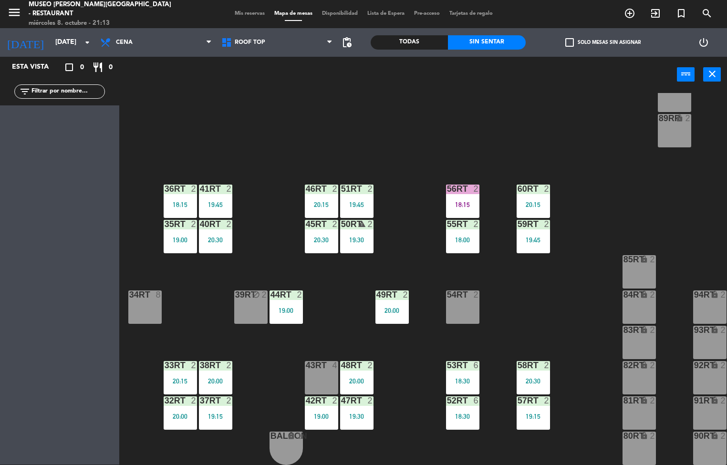
click at [169, 370] on div "33rt 2 20:15" at bounding box center [180, 377] width 33 height 33
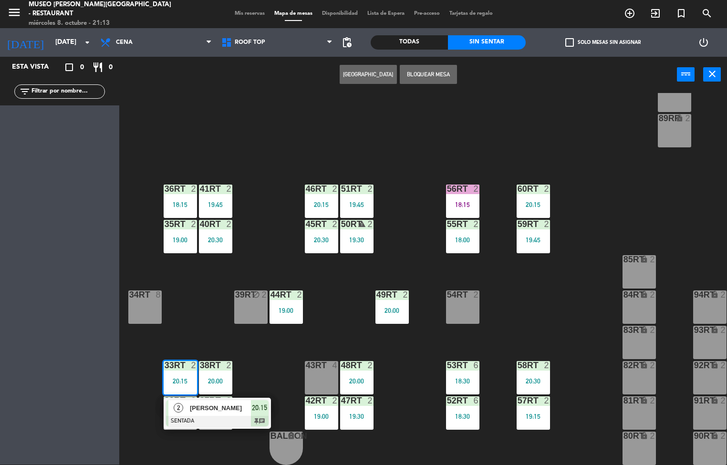
click at [230, 410] on div "[PERSON_NAME]" at bounding box center [220, 408] width 62 height 16
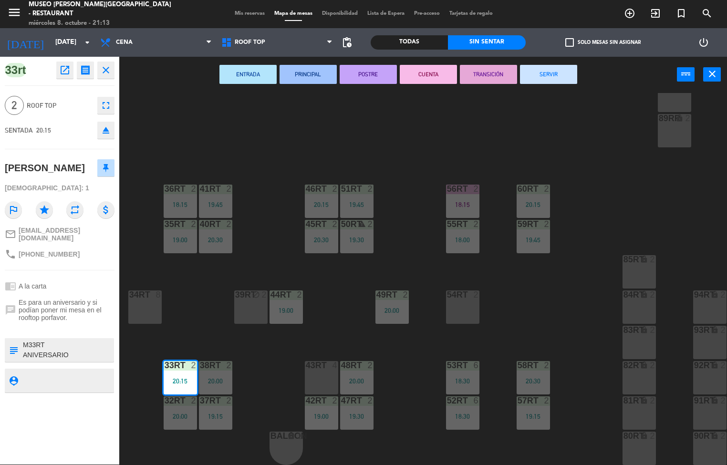
click at [616, 211] on div "18RT 6 19:30 16RT 4 19:00 28RT 2 18:45 80RR lock 2 27RT 4 20:00 7RT 3 20:00 S1R…" at bounding box center [426, 279] width 601 height 372
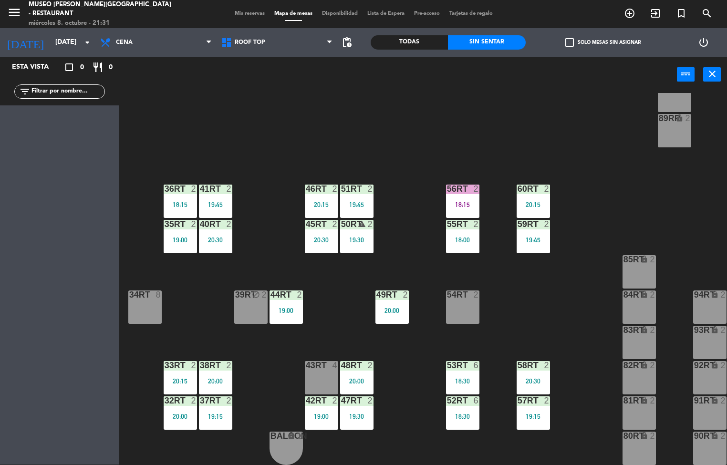
click at [327, 201] on div "20:15" at bounding box center [321, 204] width 33 height 7
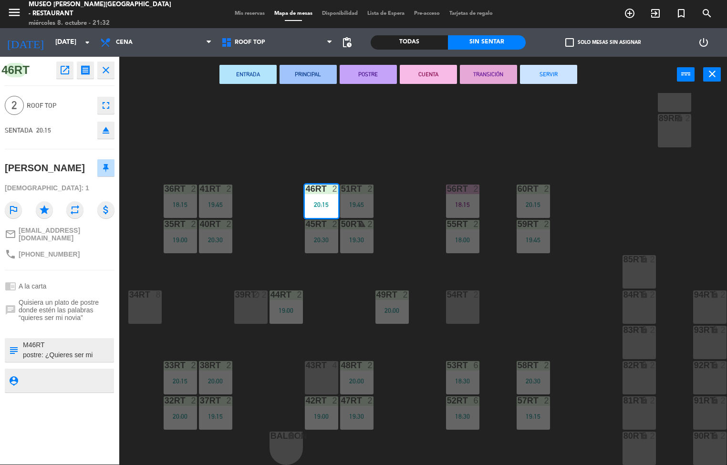
click at [414, 149] on div "18RT 6 19:30 16RT 4 19:00 28RT 2 18:45 80RR lock 2 27RT 4 20:00 7RT 3 20:00 S1R…" at bounding box center [426, 279] width 601 height 372
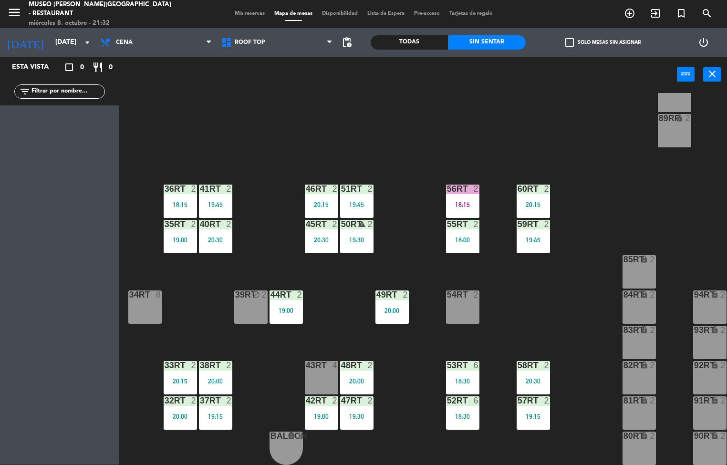
click at [211, 406] on div "37rt 2 19:15" at bounding box center [215, 412] width 33 height 33
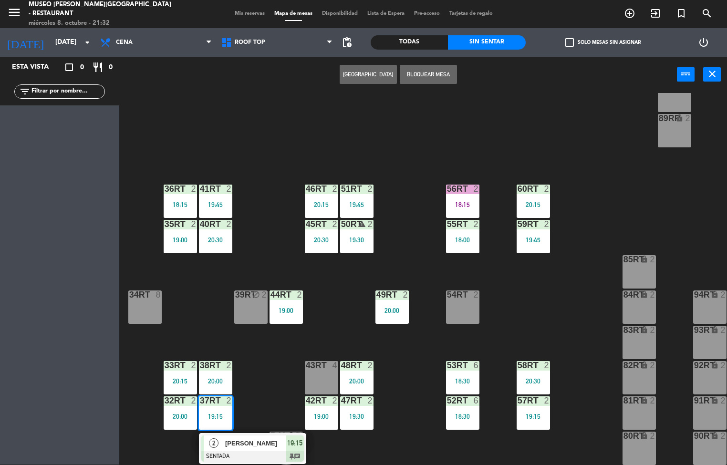
click at [265, 438] on span "[PERSON_NAME]" at bounding box center [255, 443] width 61 height 10
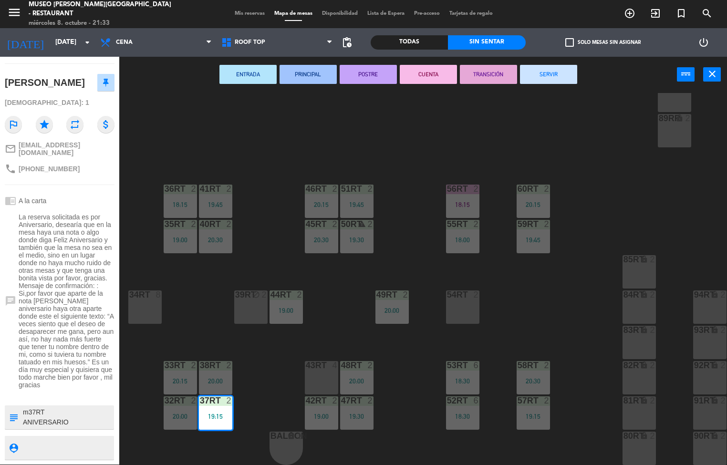
scroll to position [116, 0]
click at [415, 145] on div "18RT 6 19:30 16RT 4 19:00 28RT 2 18:45 80RR lock 2 27RT 4 20:00 7RT 3 20:00 S1R…" at bounding box center [426, 279] width 601 height 372
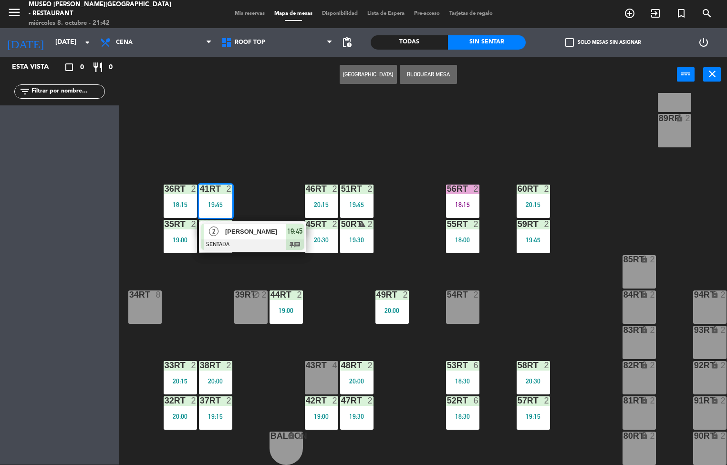
click at [267, 227] on span "[PERSON_NAME]" at bounding box center [255, 232] width 61 height 10
